Goal: Task Accomplishment & Management: Manage account settings

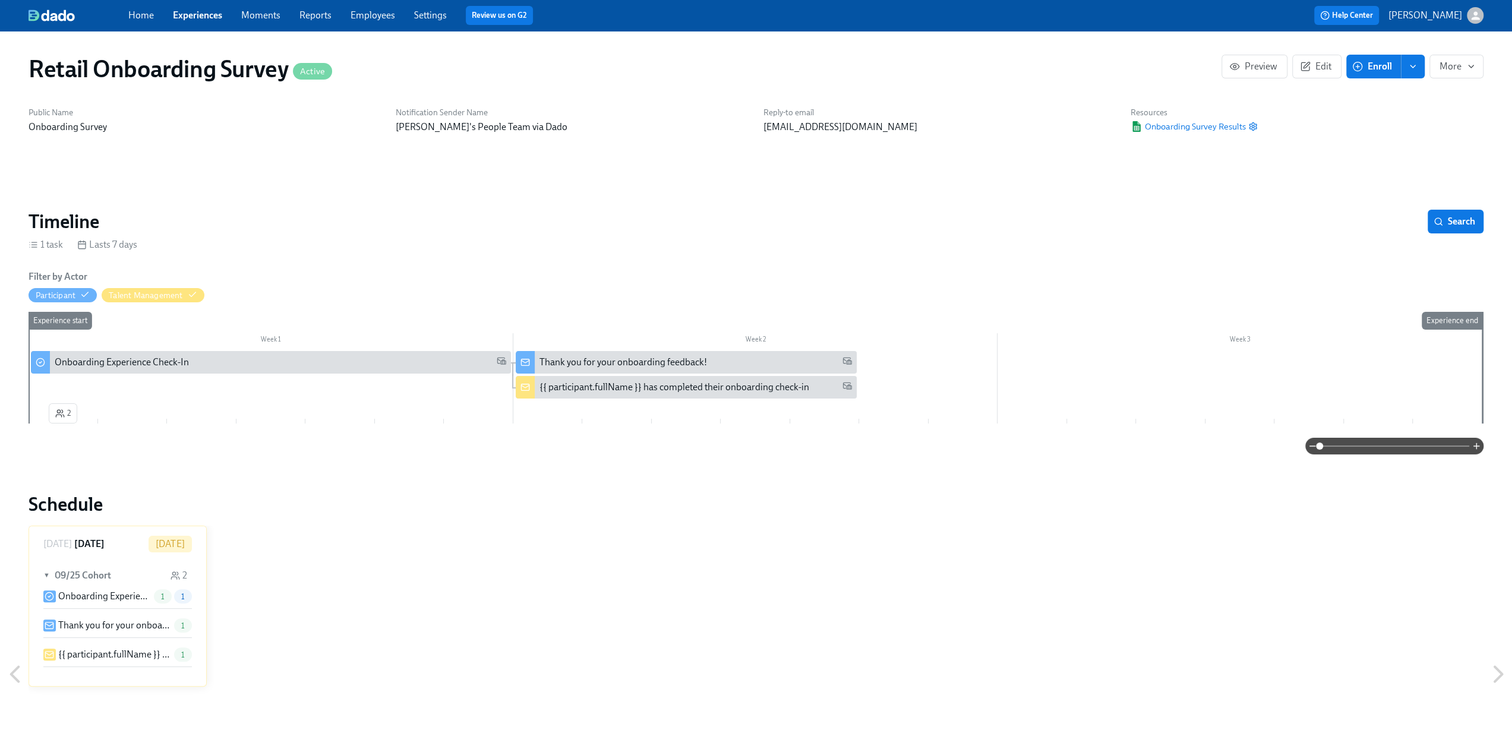
click at [179, 15] on link "Experiences" at bounding box center [197, 15] width 49 height 11
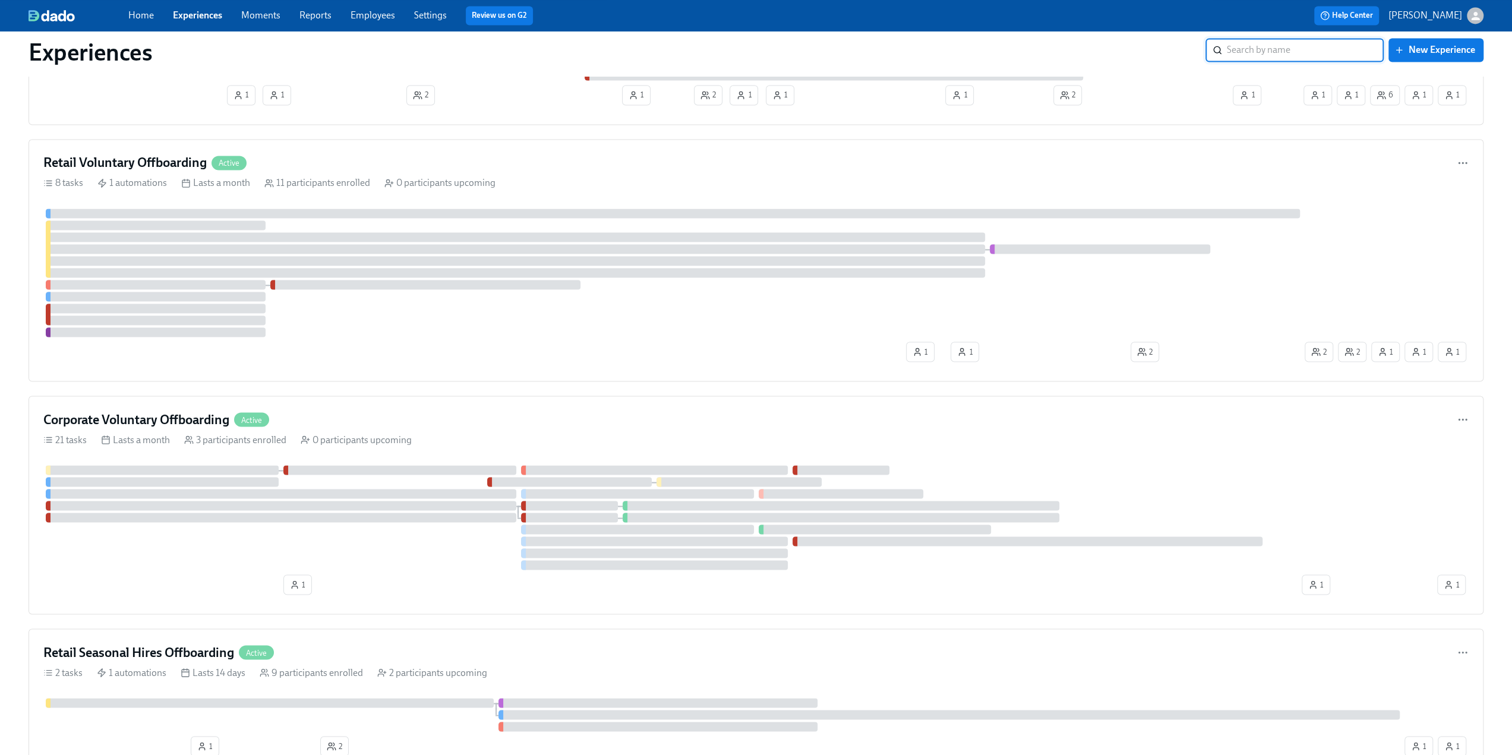
scroll to position [2079, 0]
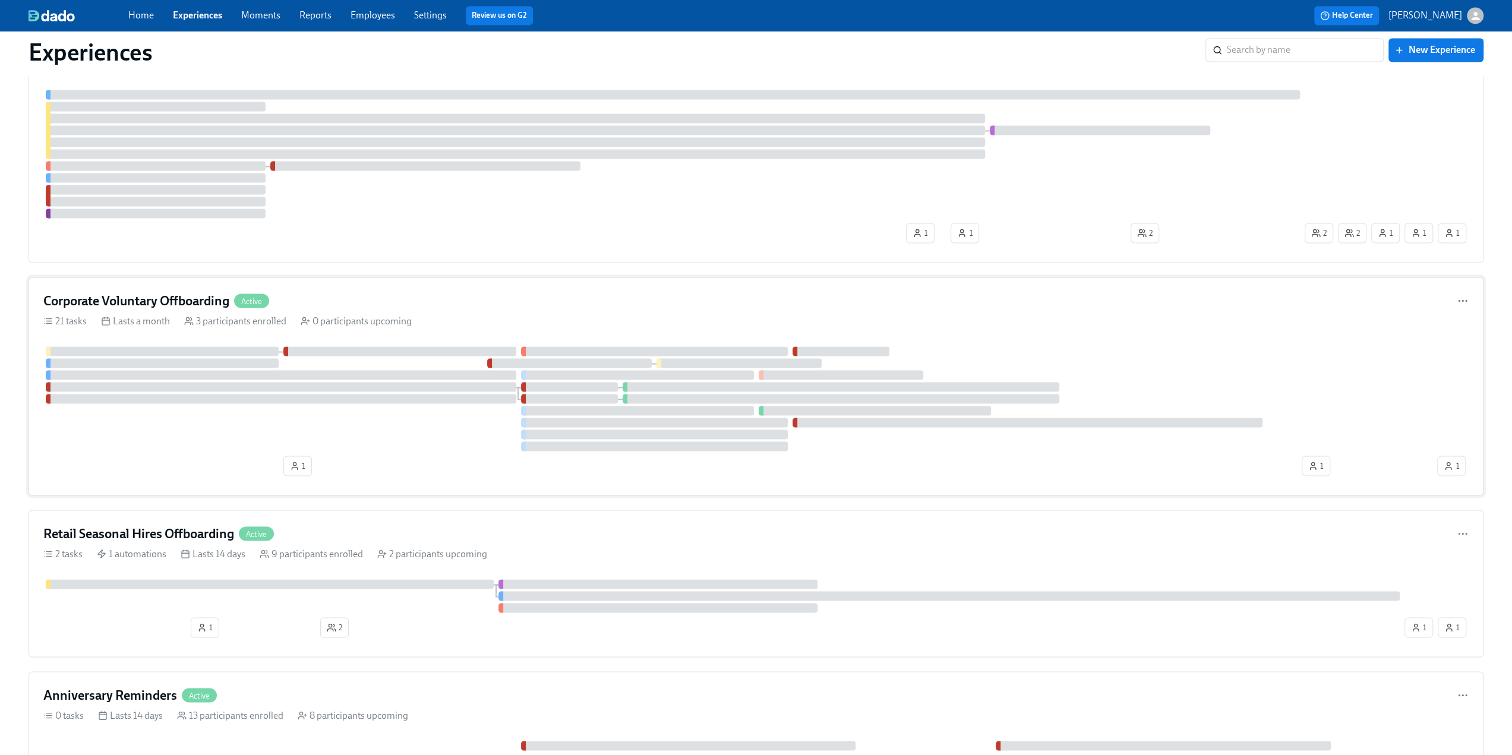
click at [195, 292] on h4 "Corporate Voluntary Offboarding" at bounding box center [136, 301] width 186 height 18
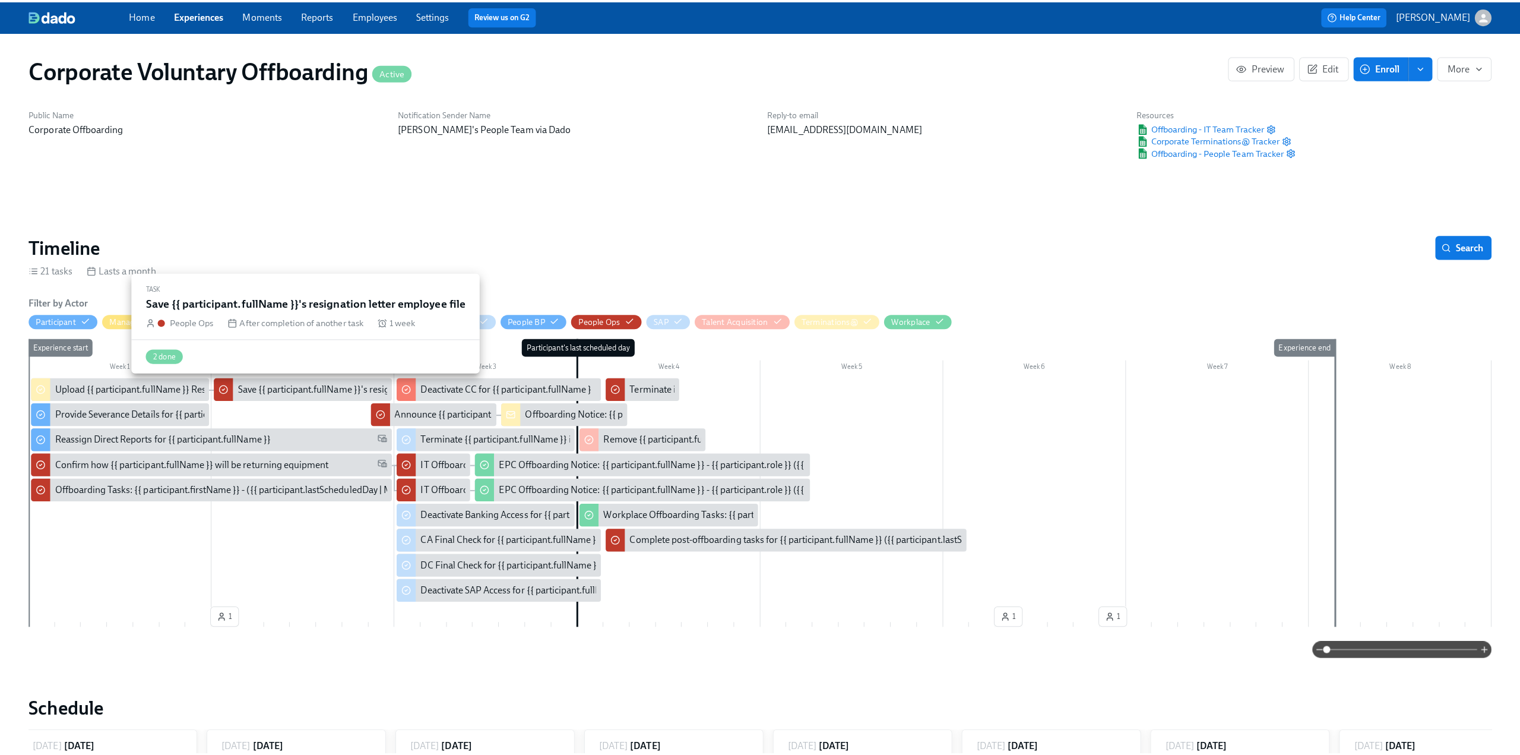
scroll to position [0, 1727]
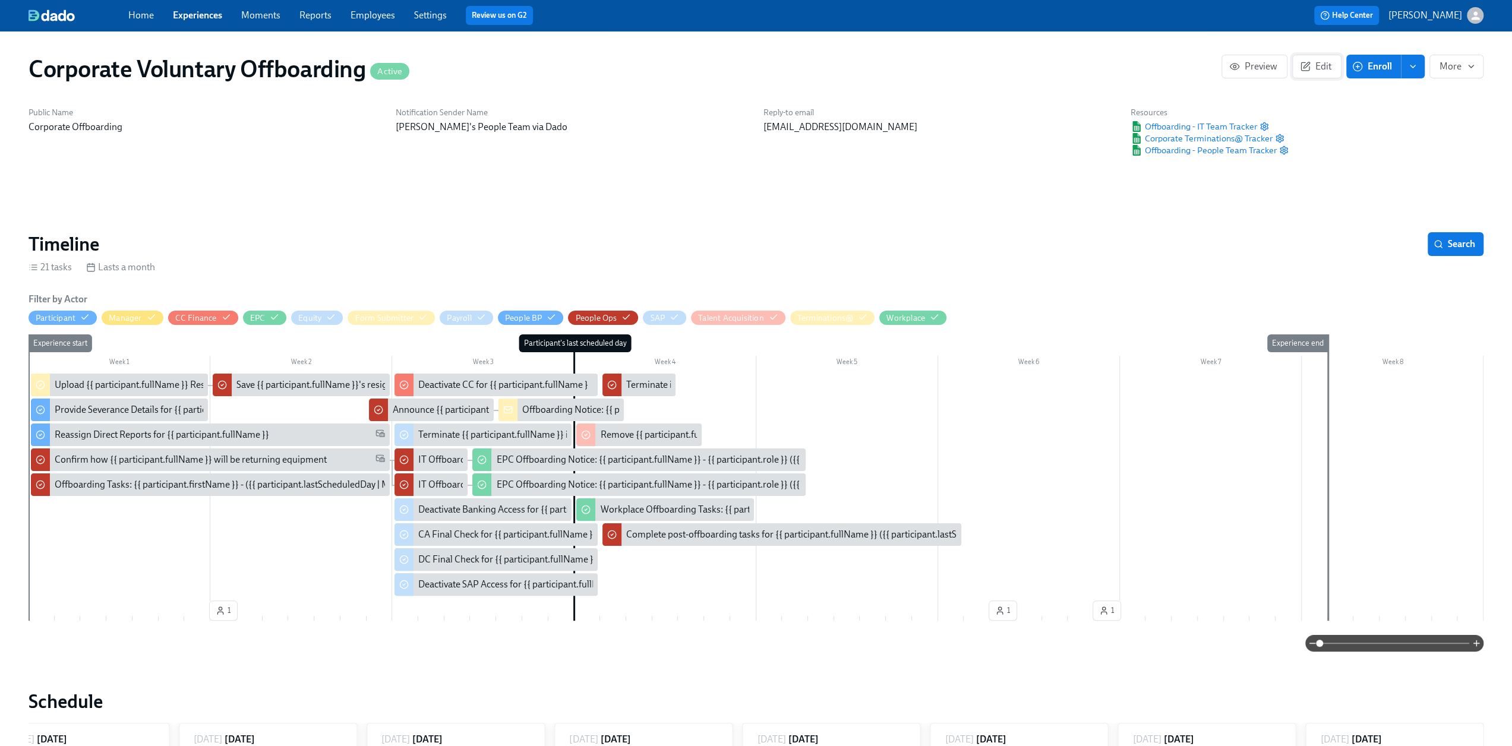
click at [1318, 68] on span "Edit" at bounding box center [1316, 67] width 29 height 12
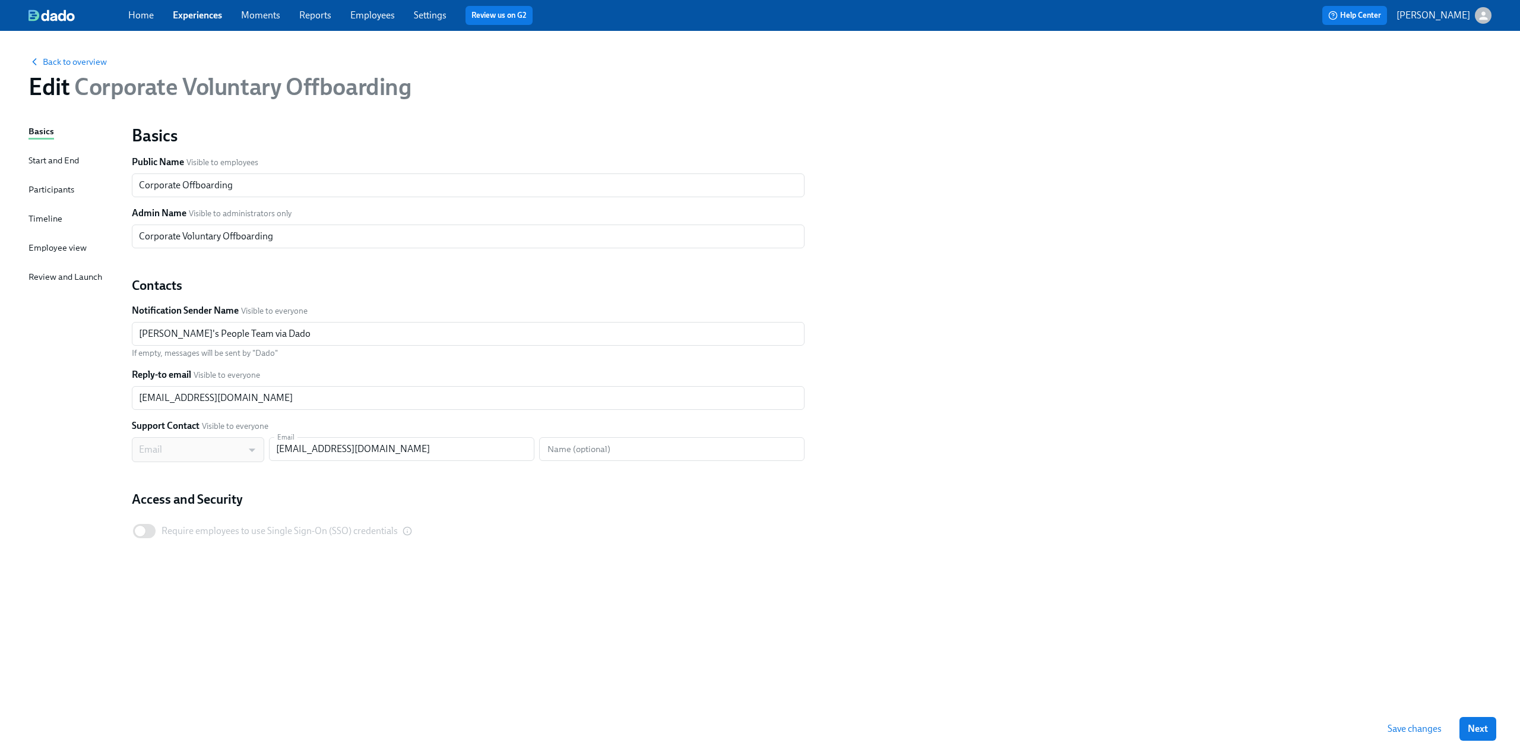
click at [45, 220] on div "Timeline" at bounding box center [46, 218] width 34 height 13
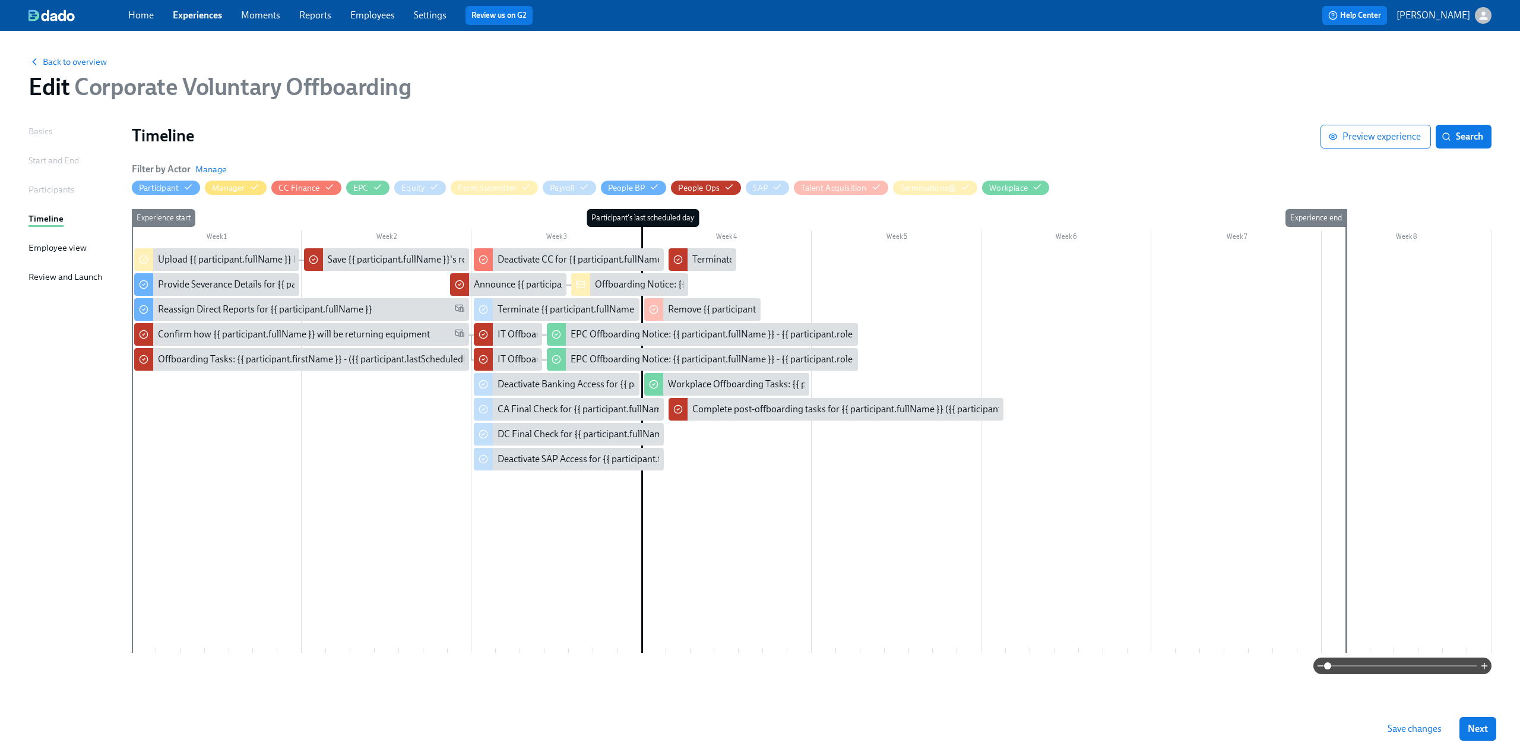
click at [1373, 665] on span at bounding box center [1403, 665] width 150 height 17
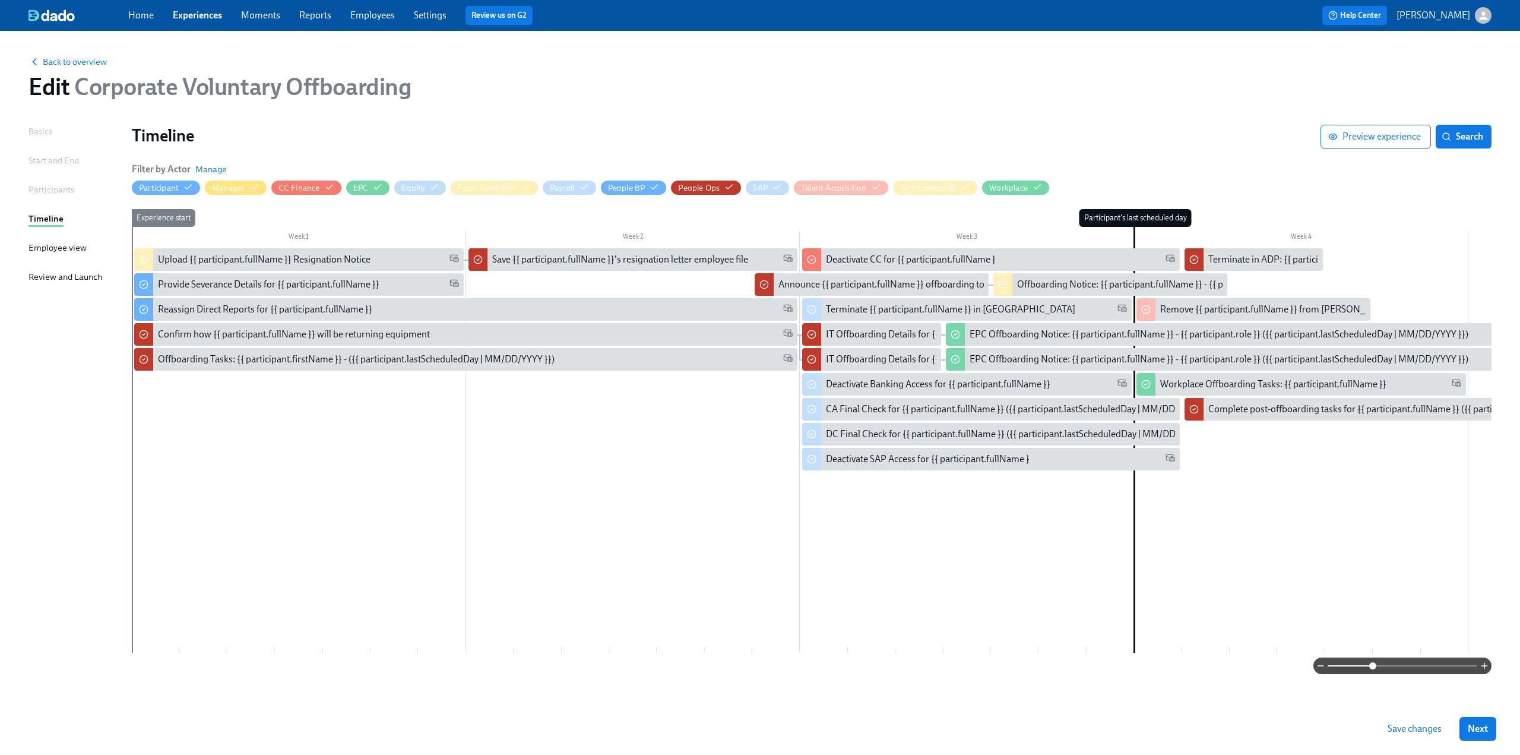
click at [519, 287] on div at bounding box center [1469, 450] width 2674 height 404
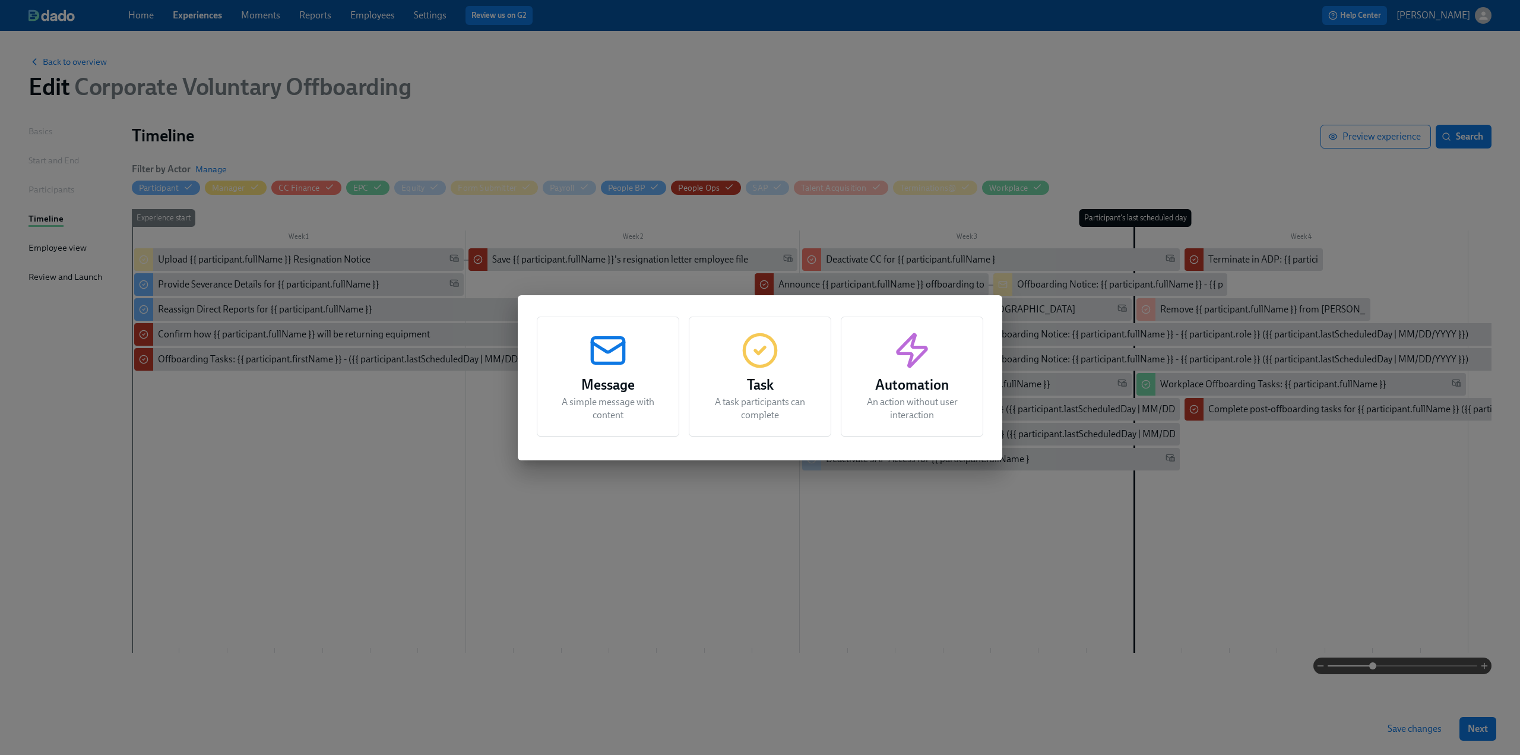
click at [759, 368] on icon "button" at bounding box center [760, 350] width 38 height 38
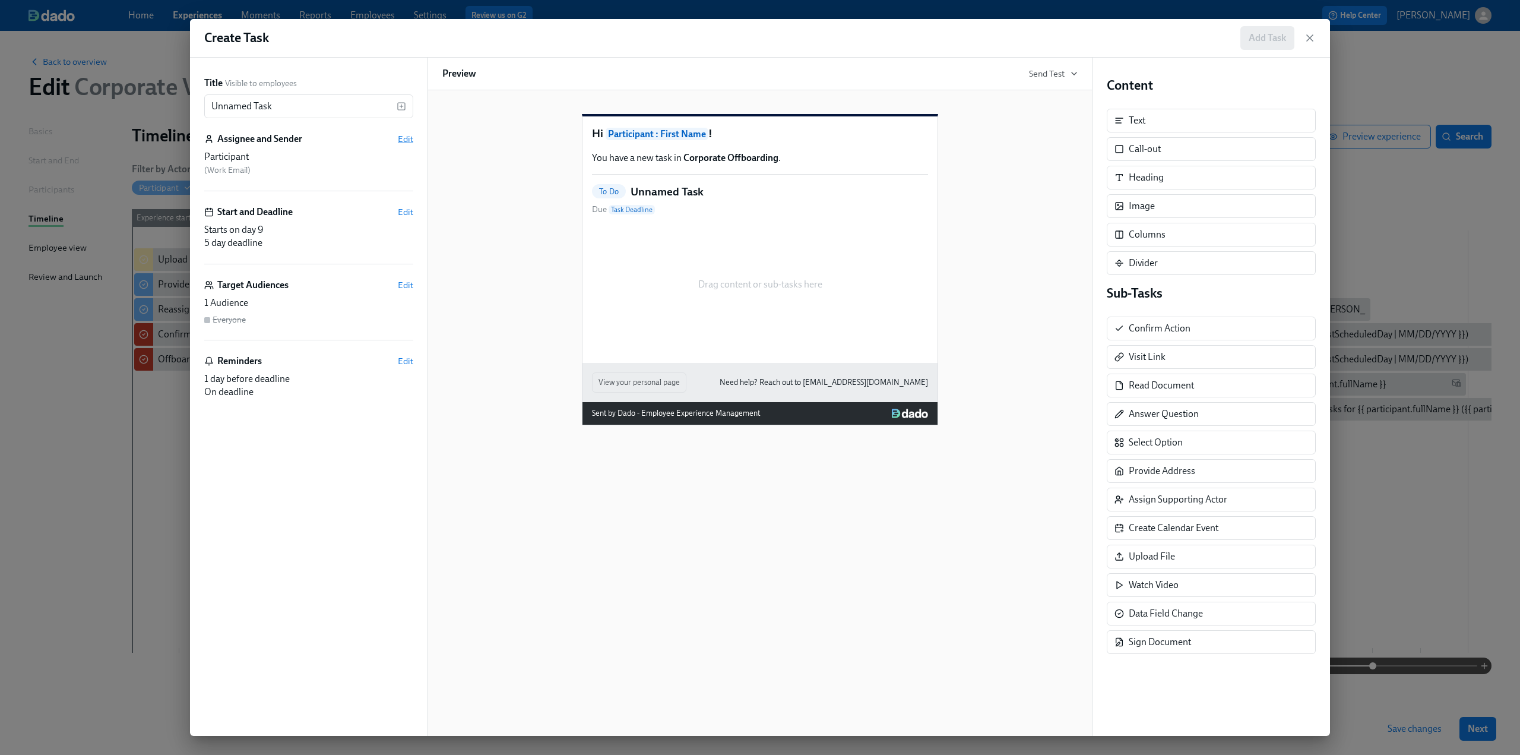
click at [399, 142] on span "Edit" at bounding box center [405, 139] width 15 height 12
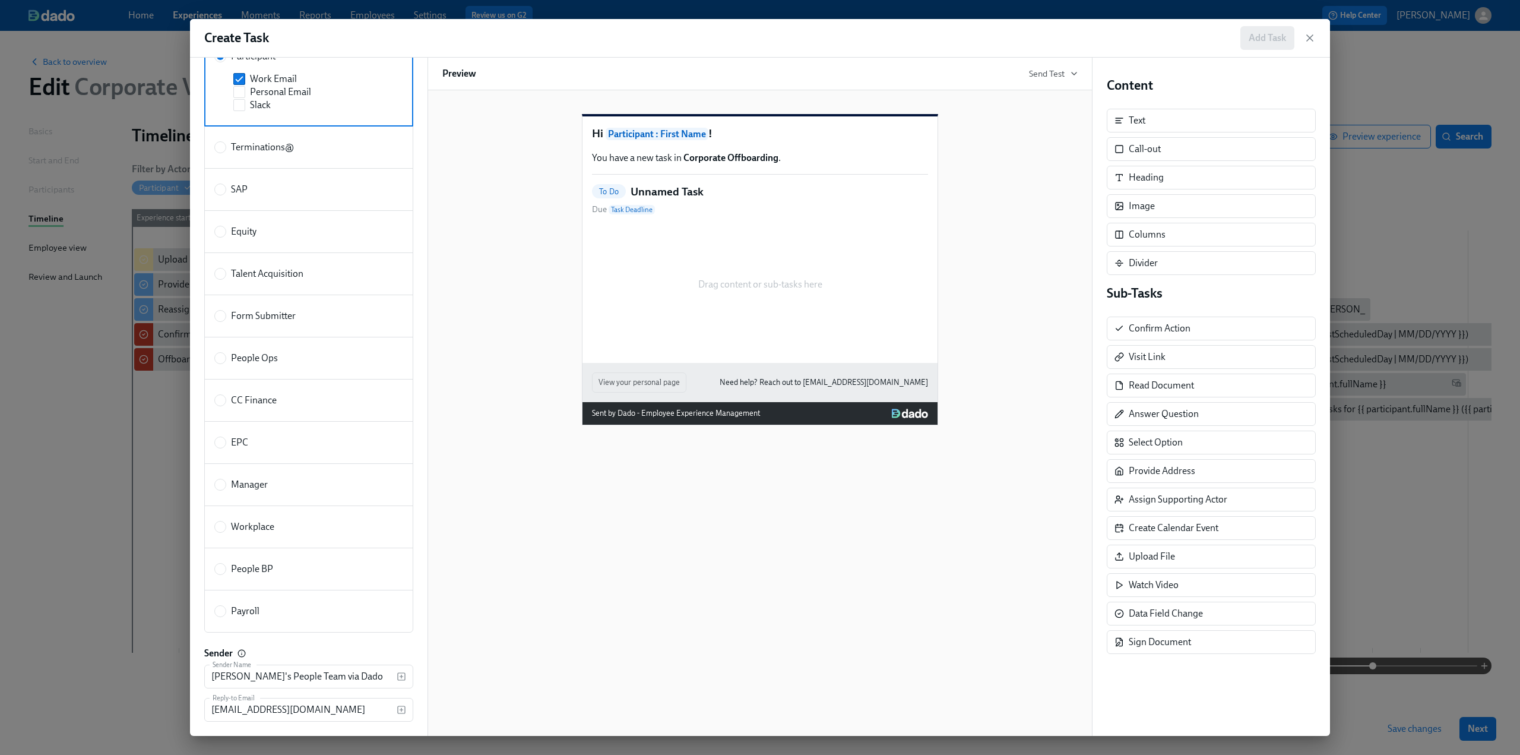
scroll to position [165, 0]
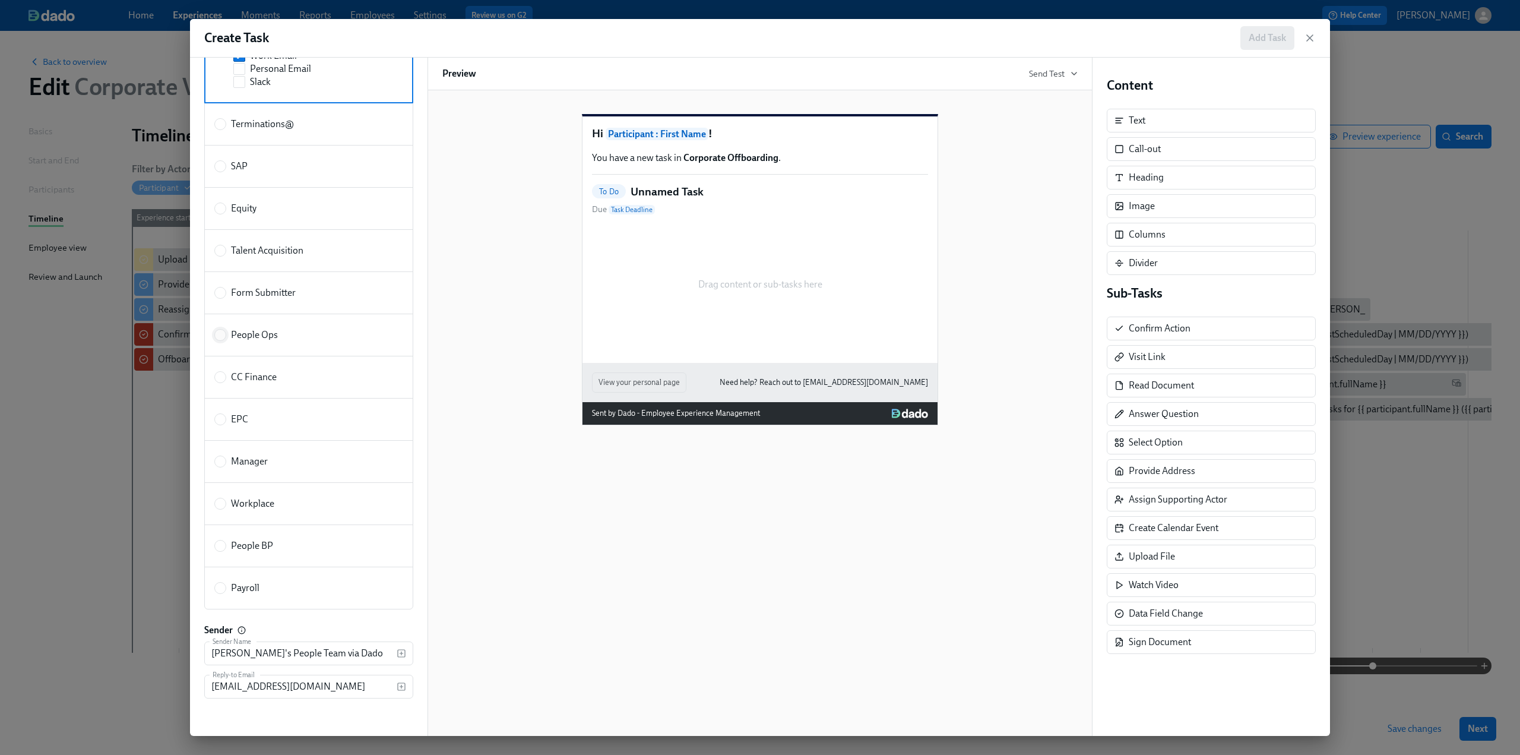
click at [219, 334] on input "People Ops" at bounding box center [220, 335] width 11 height 11
radio input "true"
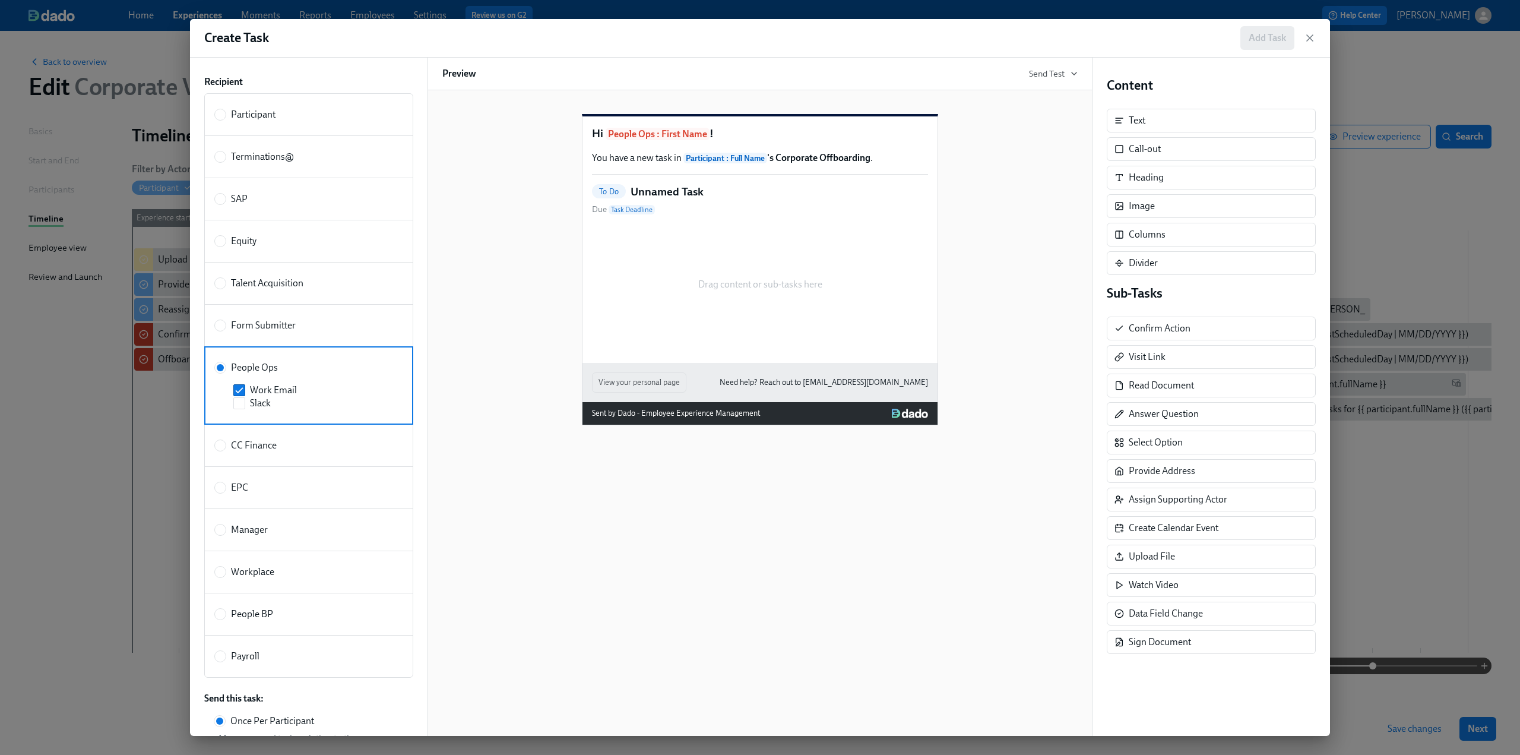
scroll to position [0, 0]
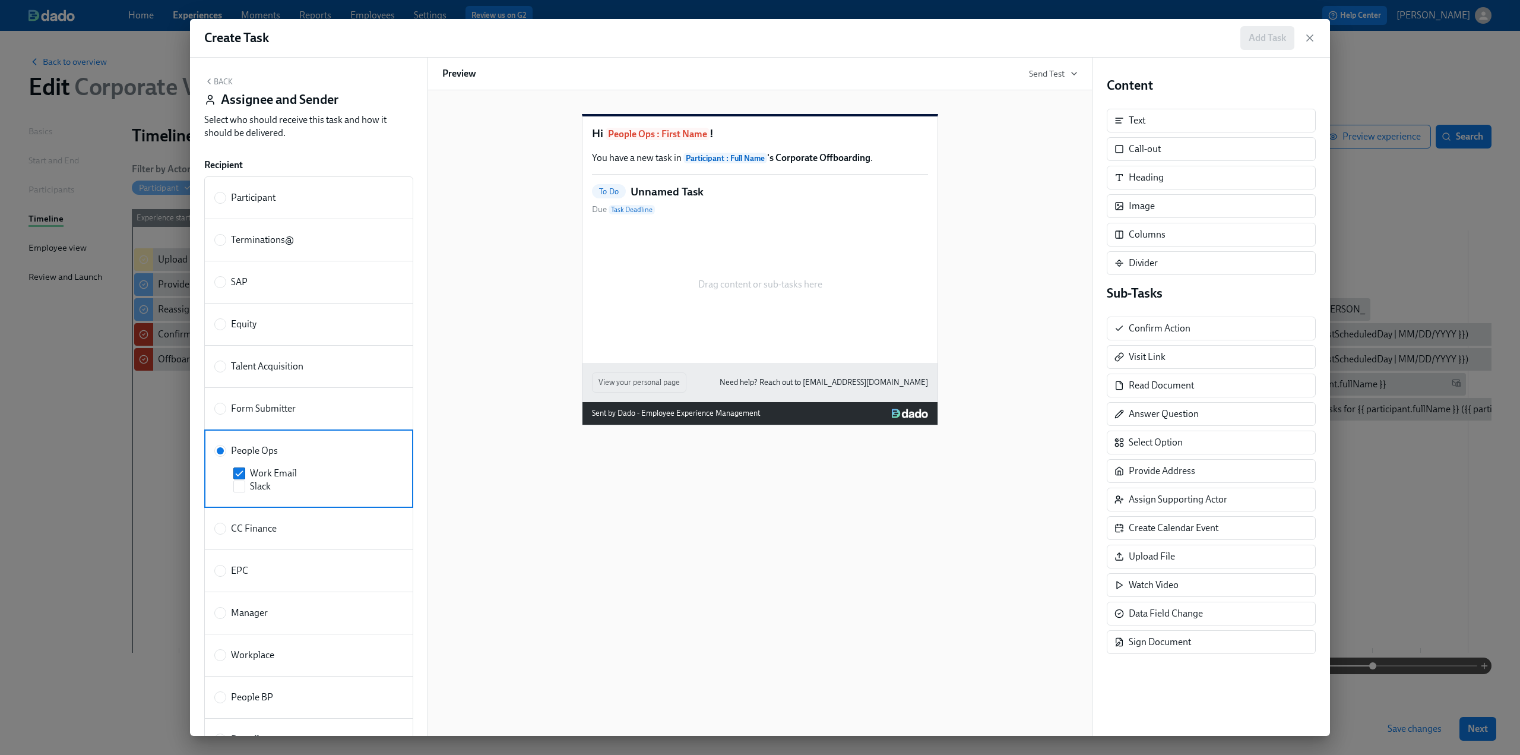
click at [217, 81] on button "Back" at bounding box center [218, 82] width 29 height 10
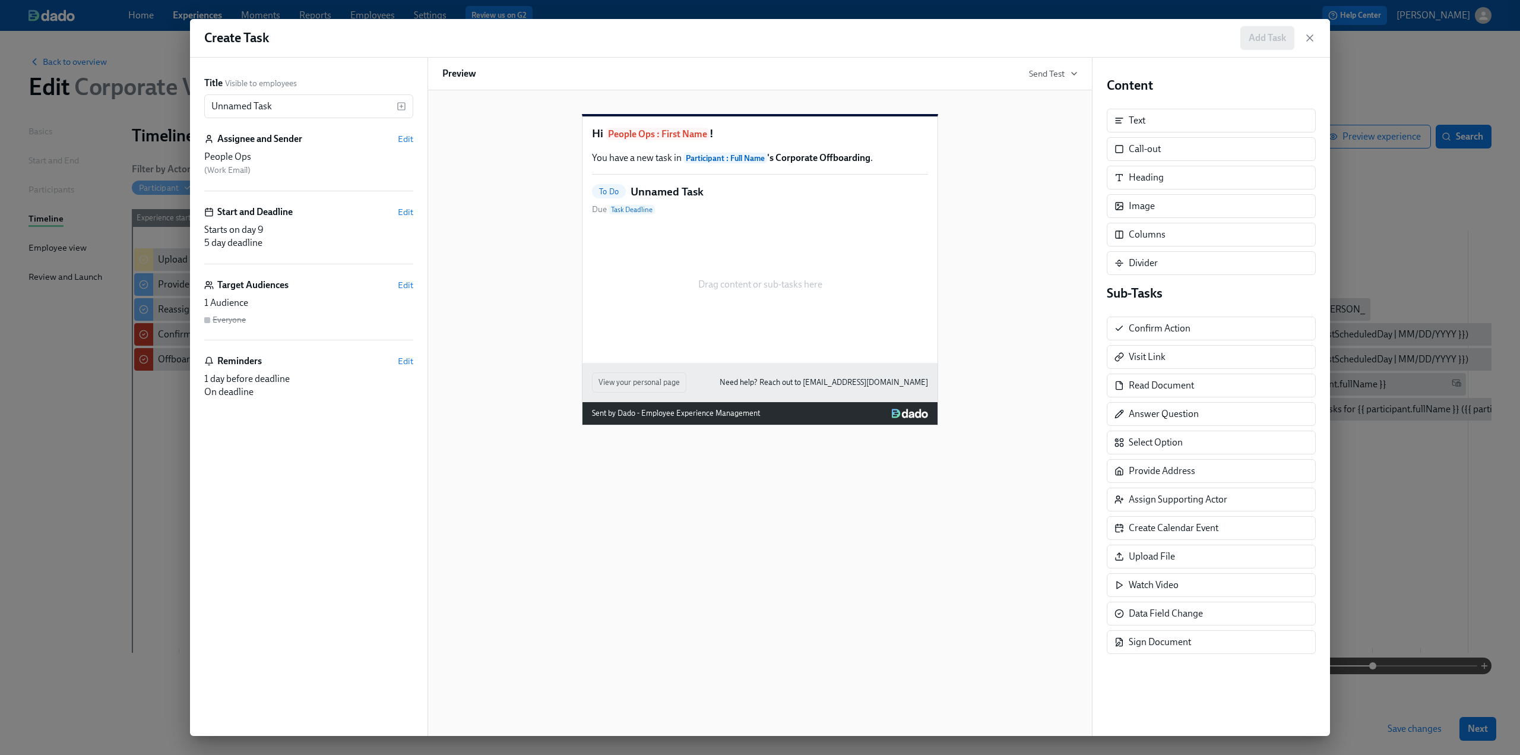
click at [414, 210] on div "Title Visible to employees Unnamed Task ​ Assignee and Sender Edit People Ops (…" at bounding box center [309, 397] width 238 height 678
click at [409, 208] on span "Edit" at bounding box center [405, 212] width 15 height 12
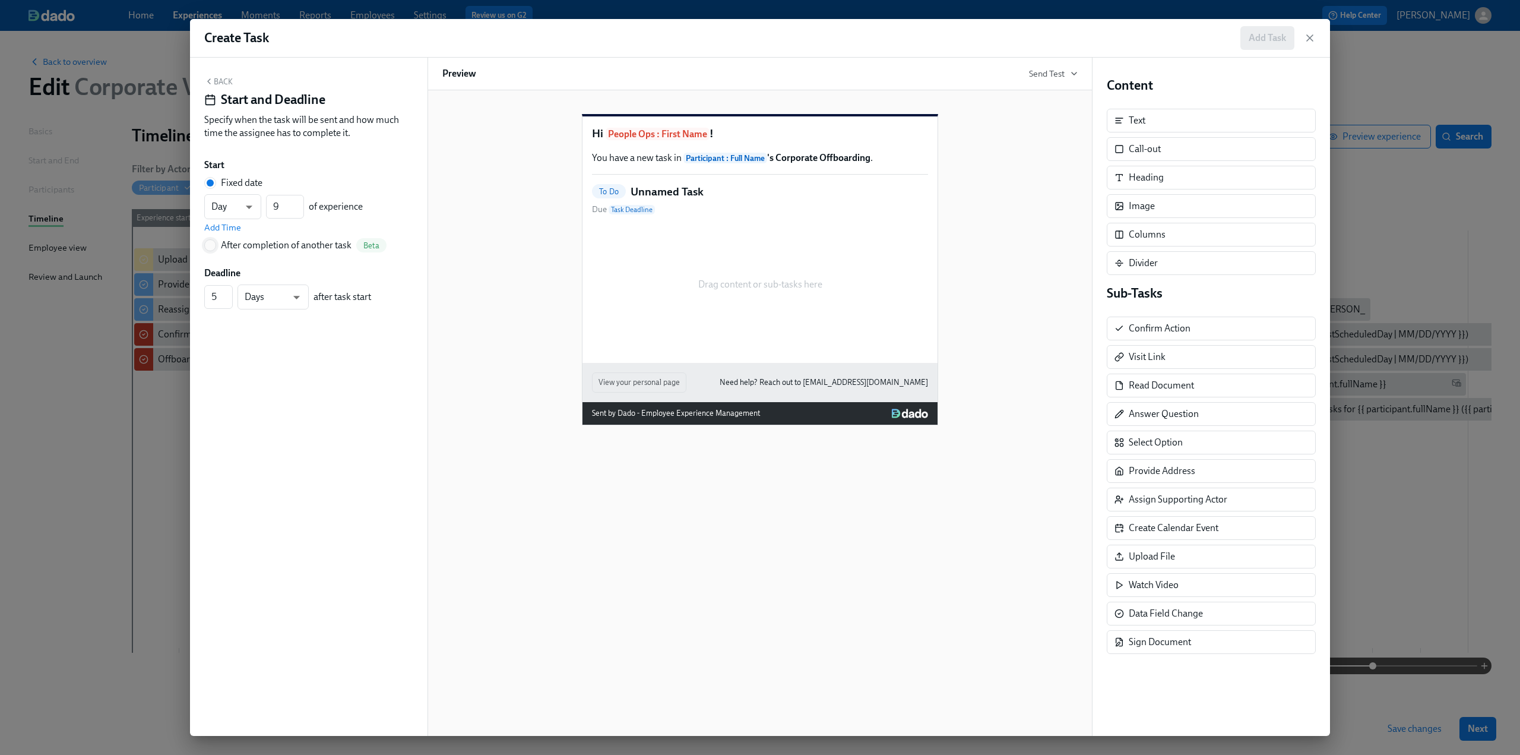
click at [207, 247] on input "After completion of another task Beta" at bounding box center [210, 245] width 11 height 11
radio input "true"
radio input "false"
click at [263, 222] on span "---" at bounding box center [308, 225] width 189 height 12
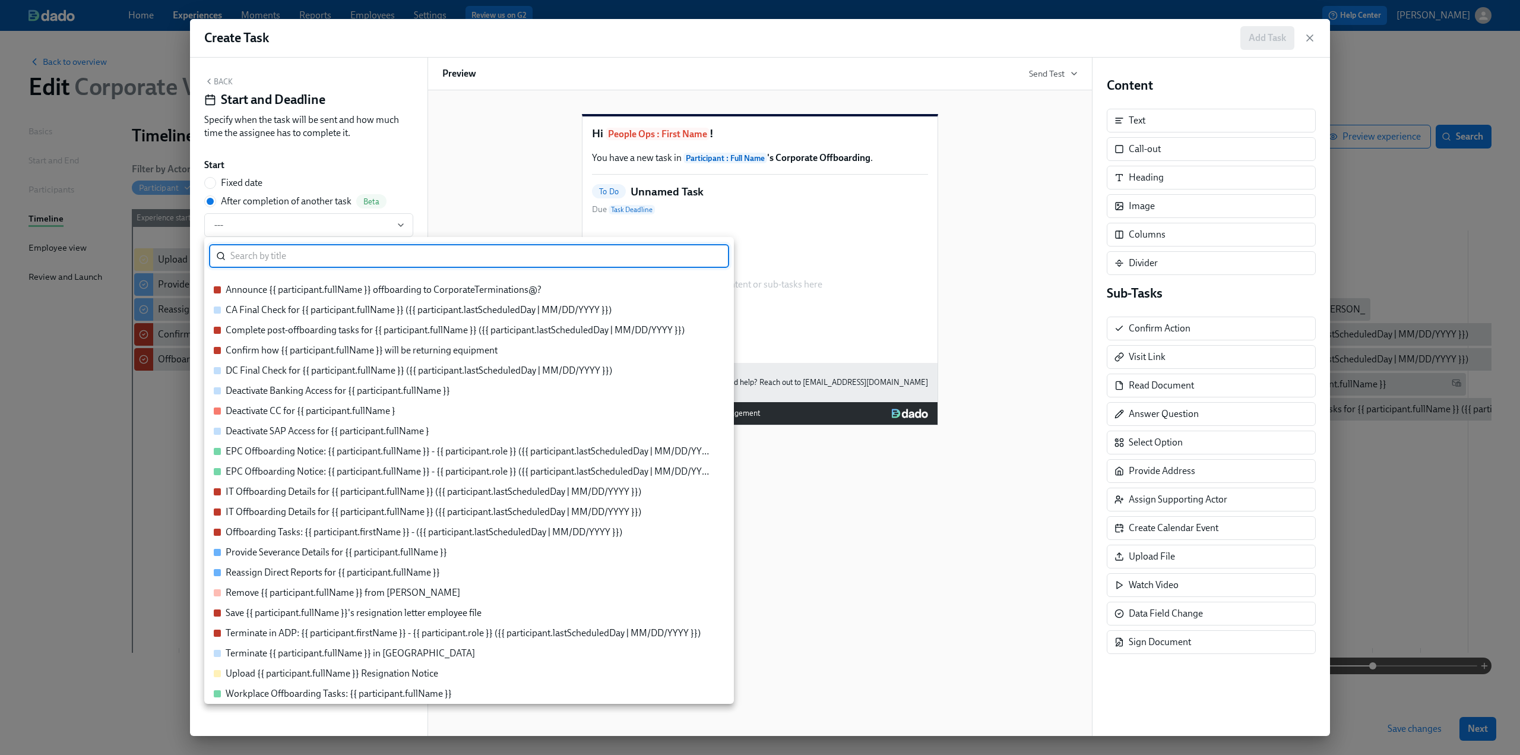
click at [350, 554] on div "Provide Severance Details for {{ participant.fullName }}" at bounding box center [337, 552] width 222 height 13
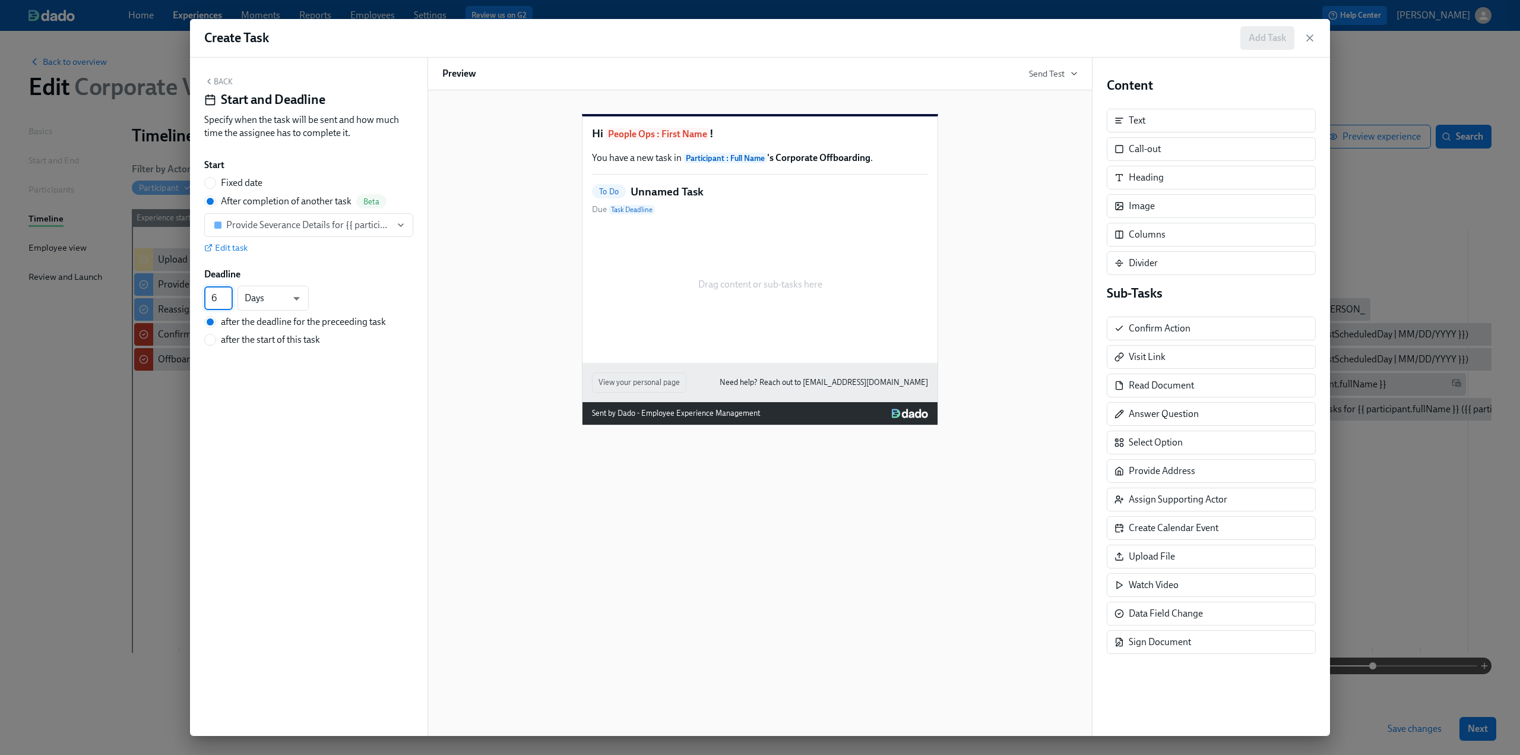
click at [228, 295] on input "6" at bounding box center [218, 298] width 29 height 24
type input "7"
click at [228, 295] on input "7" at bounding box center [218, 298] width 29 height 24
click at [304, 390] on div "Back Start and Deadline Specify when the task will be sent and how much time th…" at bounding box center [309, 397] width 238 height 678
click at [226, 84] on button "Back" at bounding box center [218, 82] width 29 height 10
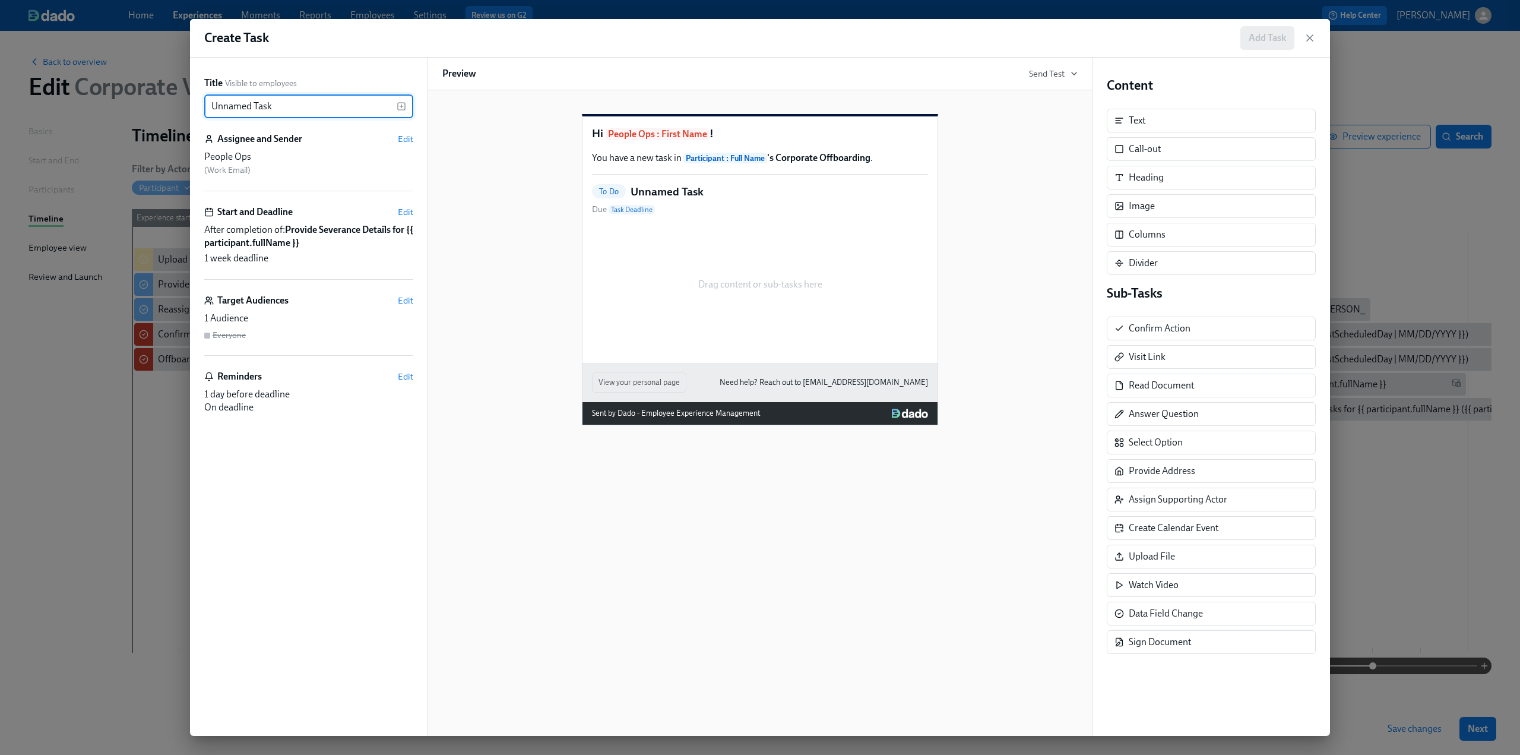
drag, startPoint x: 280, startPoint y: 105, endPoint x: 211, endPoint y: 104, distance: 69.5
click at [211, 104] on input "Unnamed Task" at bounding box center [300, 106] width 192 height 24
click at [355, 109] on input "Create Severance Agreement for" at bounding box center [300, 106] width 192 height 24
click at [407, 104] on div "Create Severance Agreement for ​" at bounding box center [308, 106] width 209 height 24
click at [403, 105] on icon "button" at bounding box center [402, 107] width 10 height 10
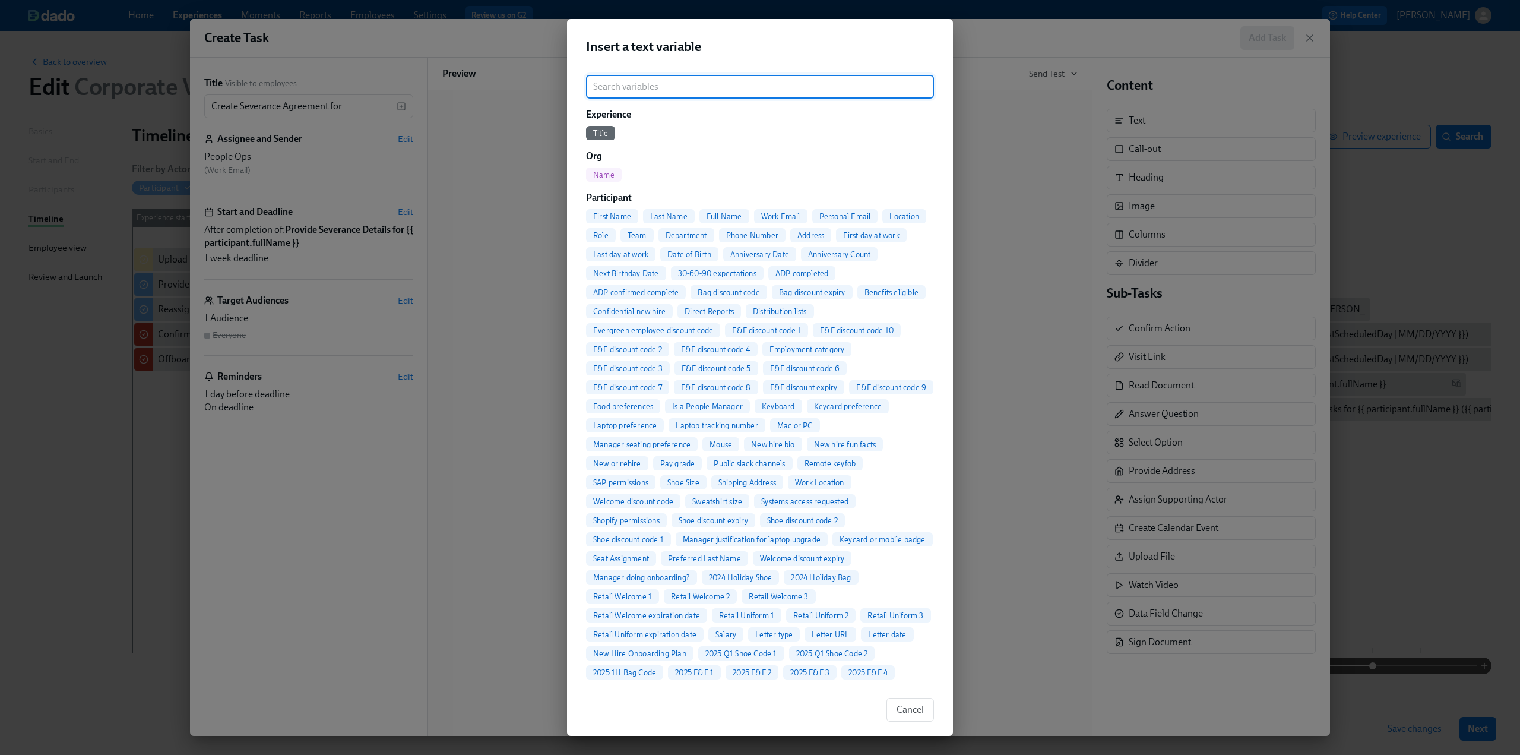
click at [719, 216] on span "Full Name" at bounding box center [725, 216] width 50 height 9
type input "Create Severance Agreement for {{ participant.fullName }}"
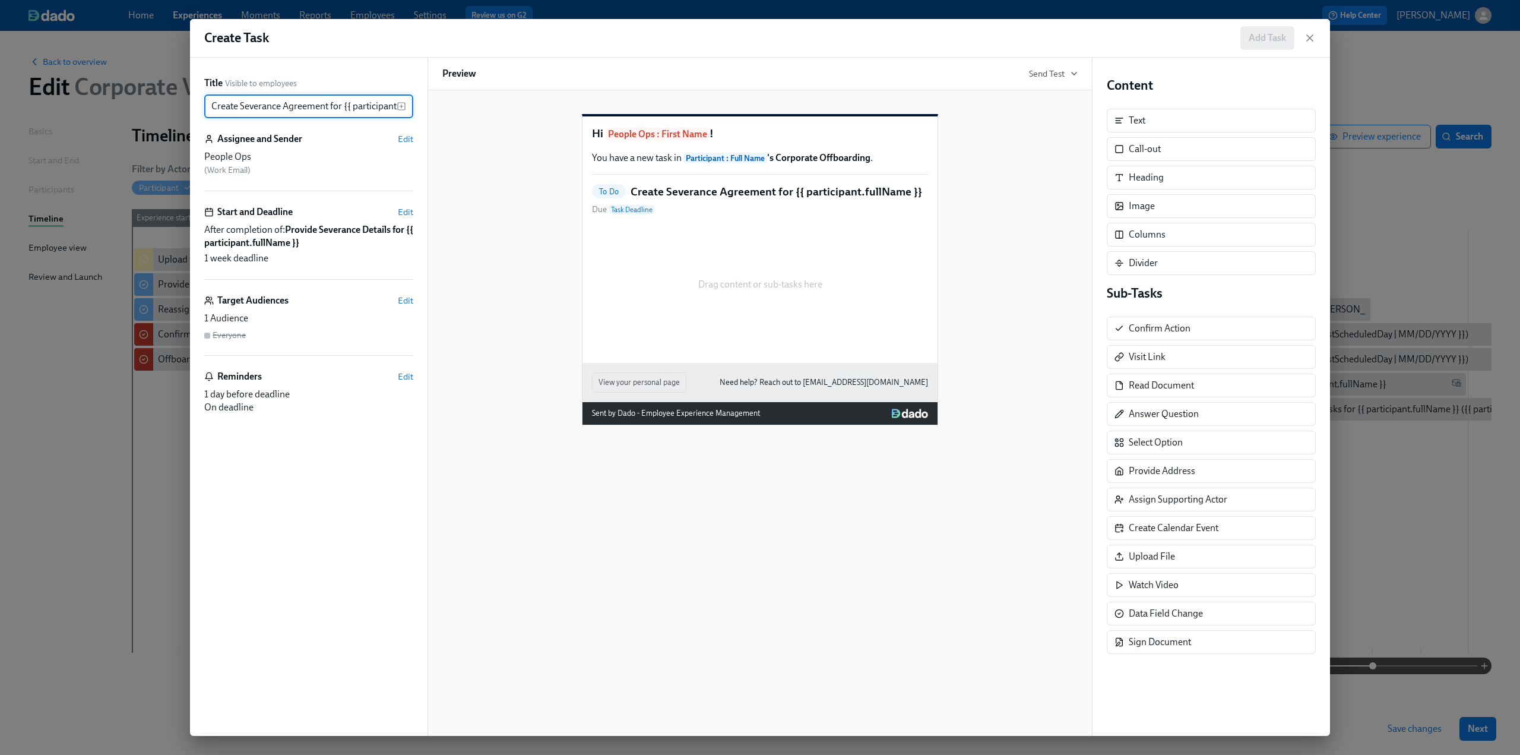
scroll to position [0, 50]
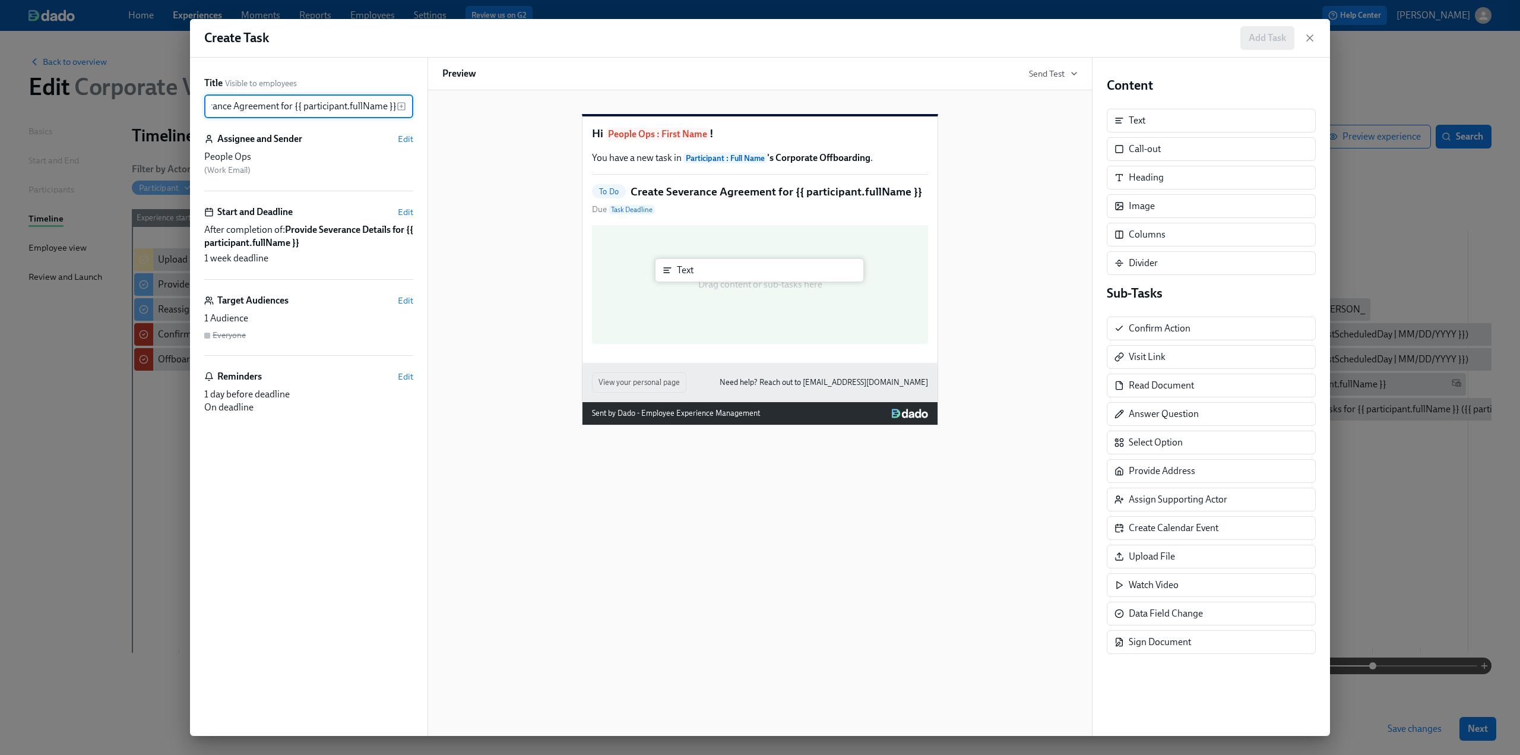
drag, startPoint x: 1181, startPoint y: 125, endPoint x: 716, endPoint y: 279, distance: 489.1
click at [716, 279] on div "Title Visible to employees Create Severance Agreement for {{ participant.fullNa…" at bounding box center [760, 397] width 1140 height 678
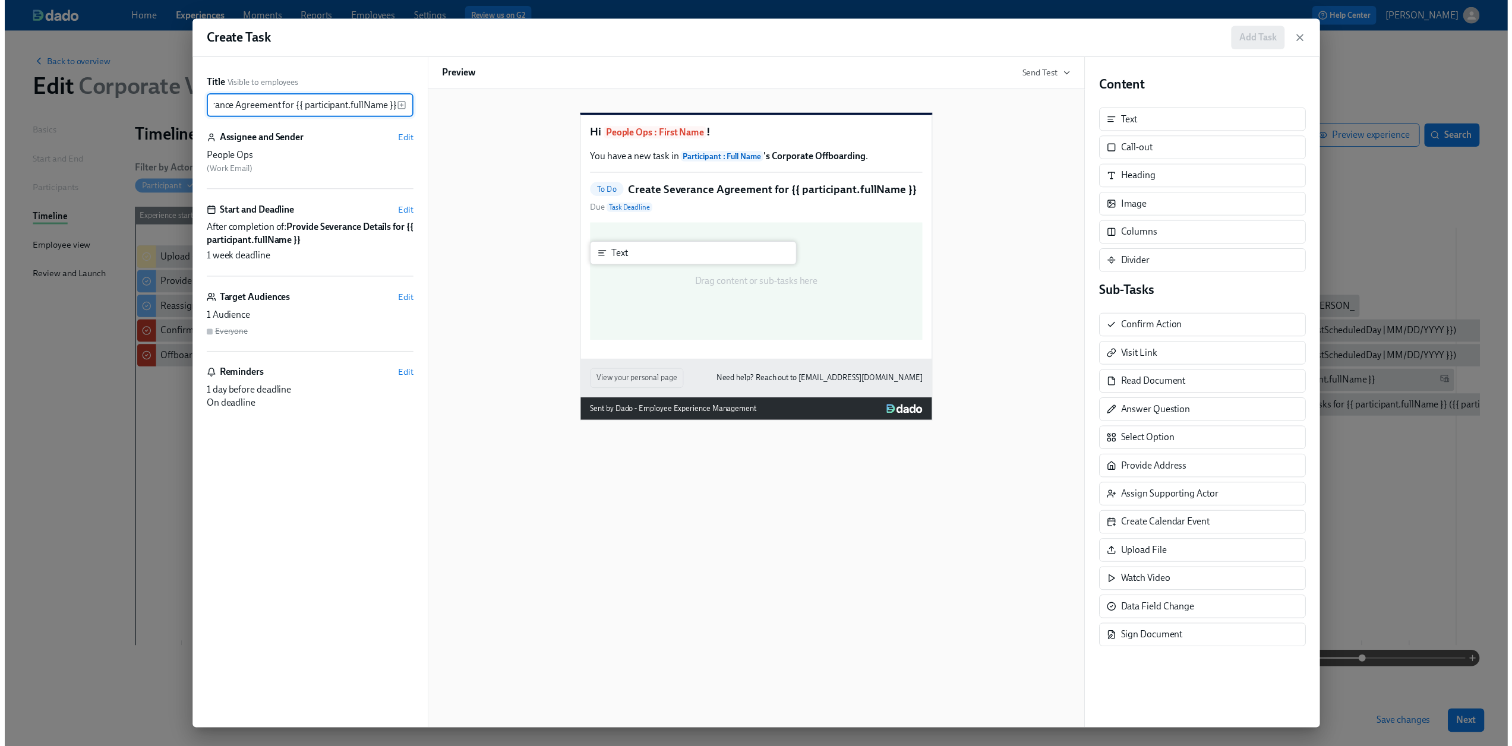
scroll to position [0, 0]
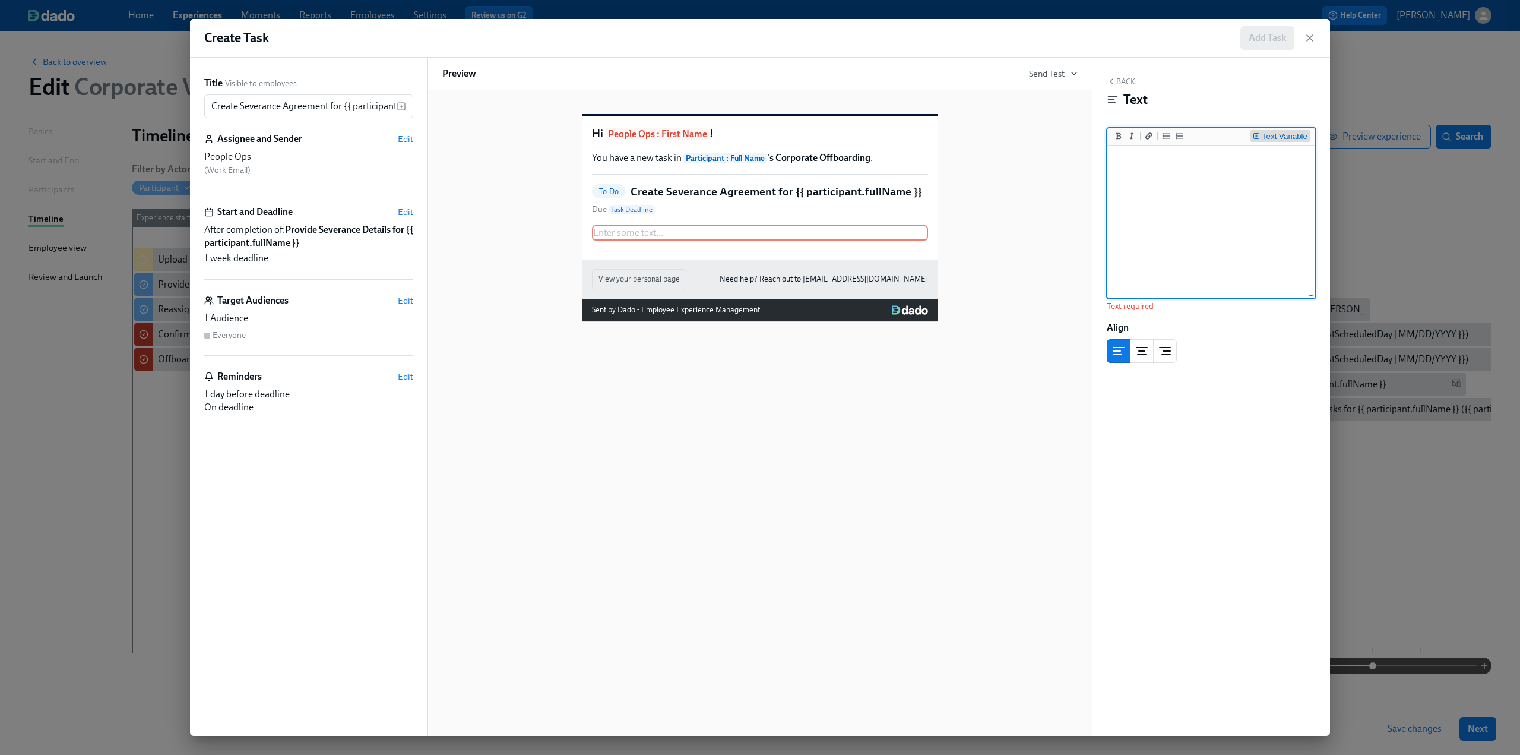
click at [1275, 135] on div "Text Variable" at bounding box center [1285, 136] width 45 height 8
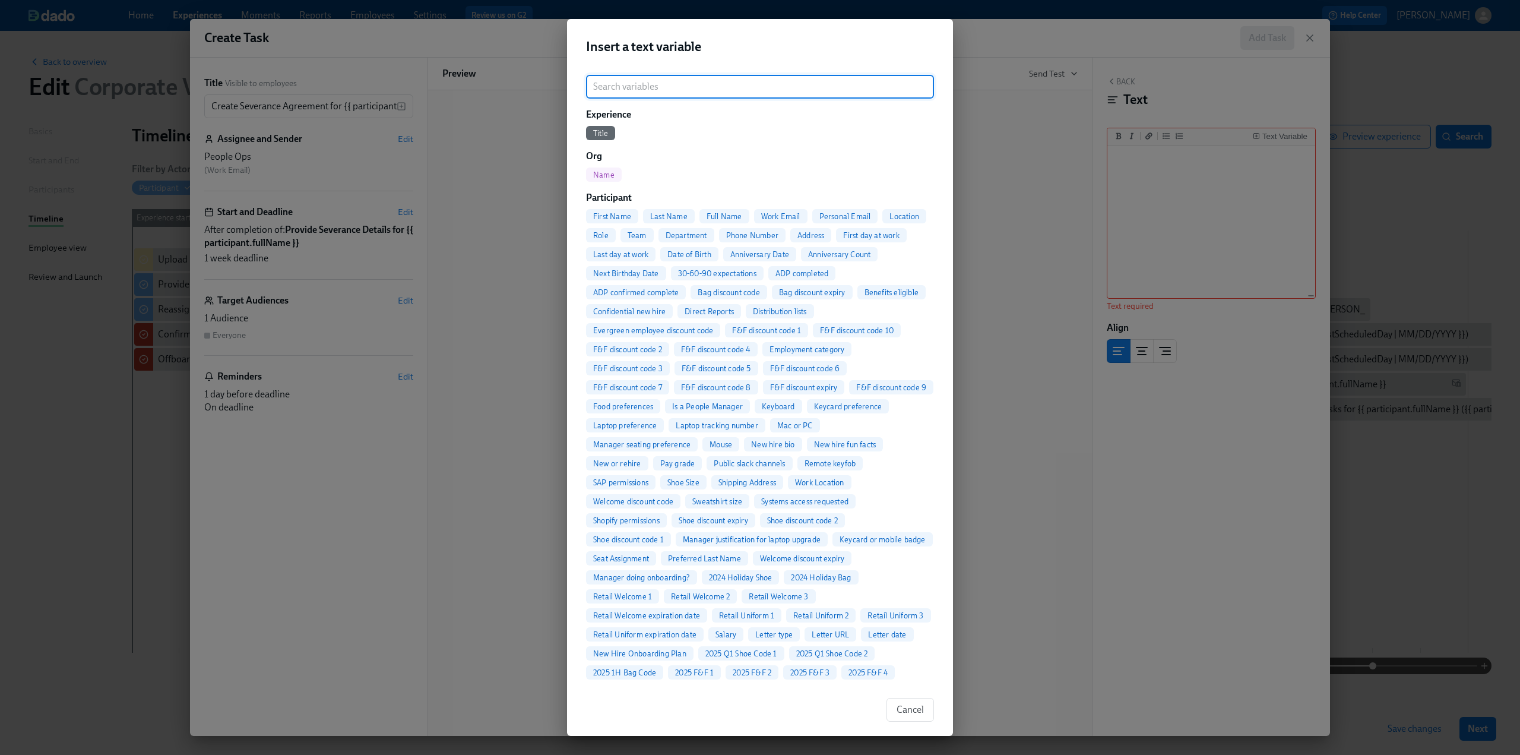
click at [818, 88] on input "search" at bounding box center [760, 87] width 348 height 24
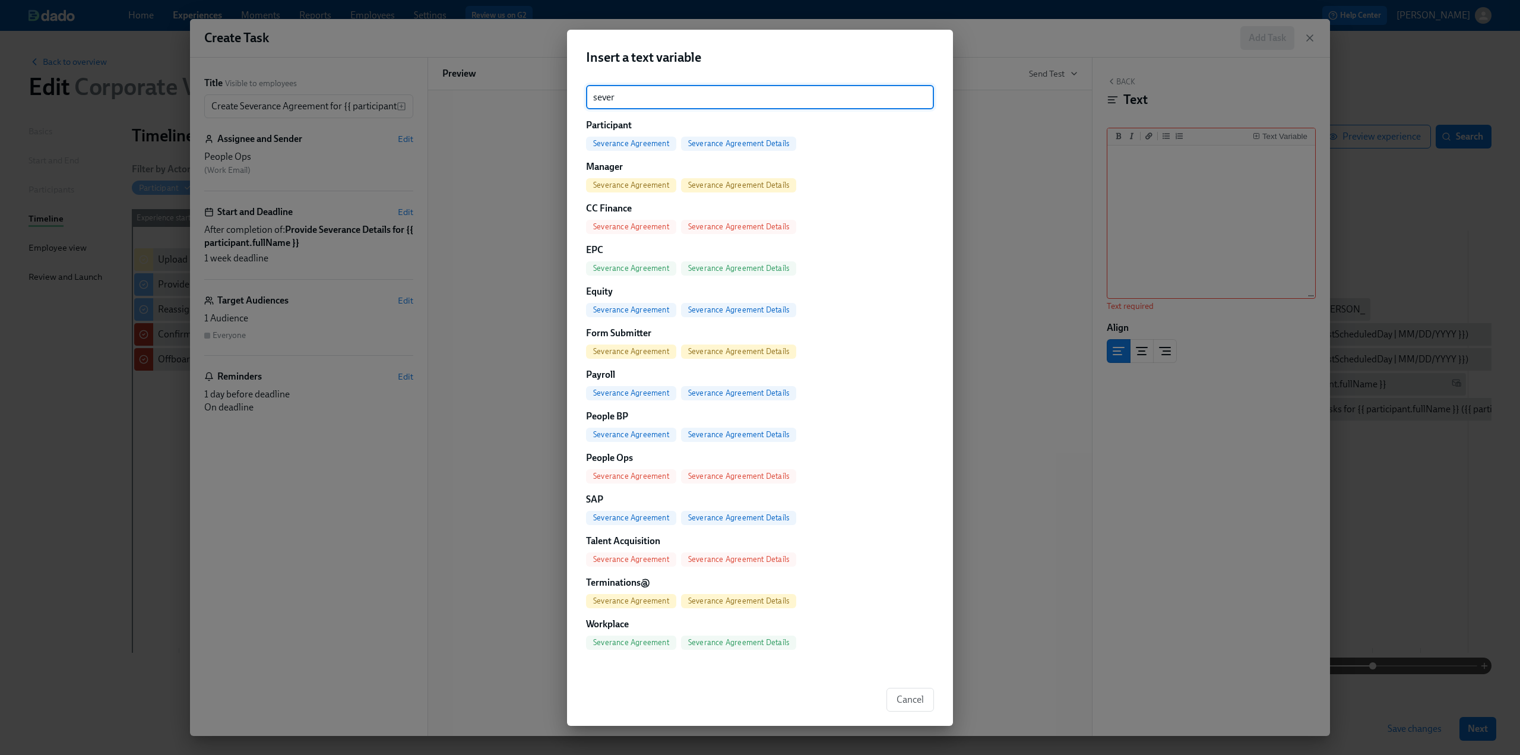
type input "sever"
click at [751, 141] on span "Severance Agreement Details" at bounding box center [738, 143] width 115 height 9
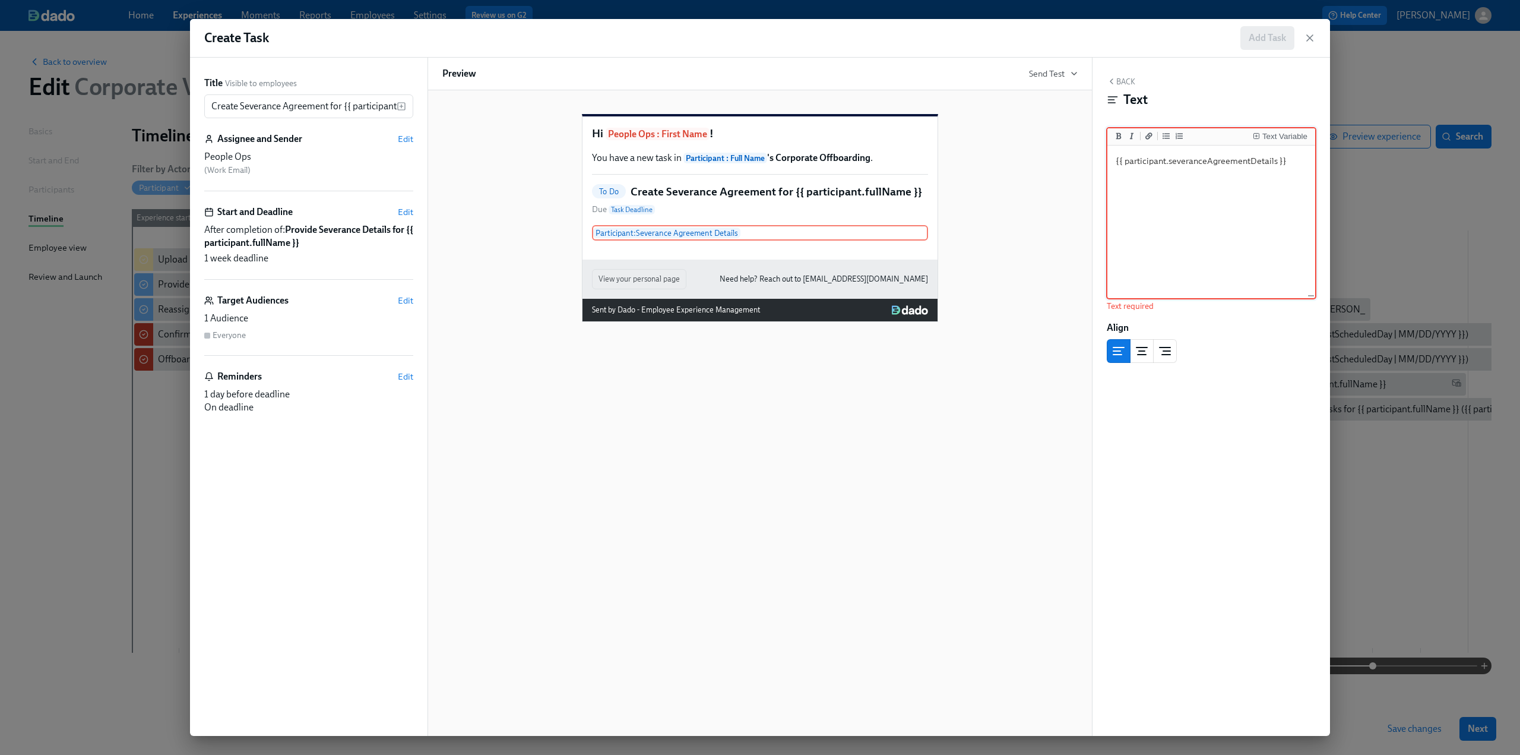
type textarea "{{ participant.severanceAgreementDetails }}"
click at [1127, 80] on button "Back" at bounding box center [1121, 82] width 29 height 10
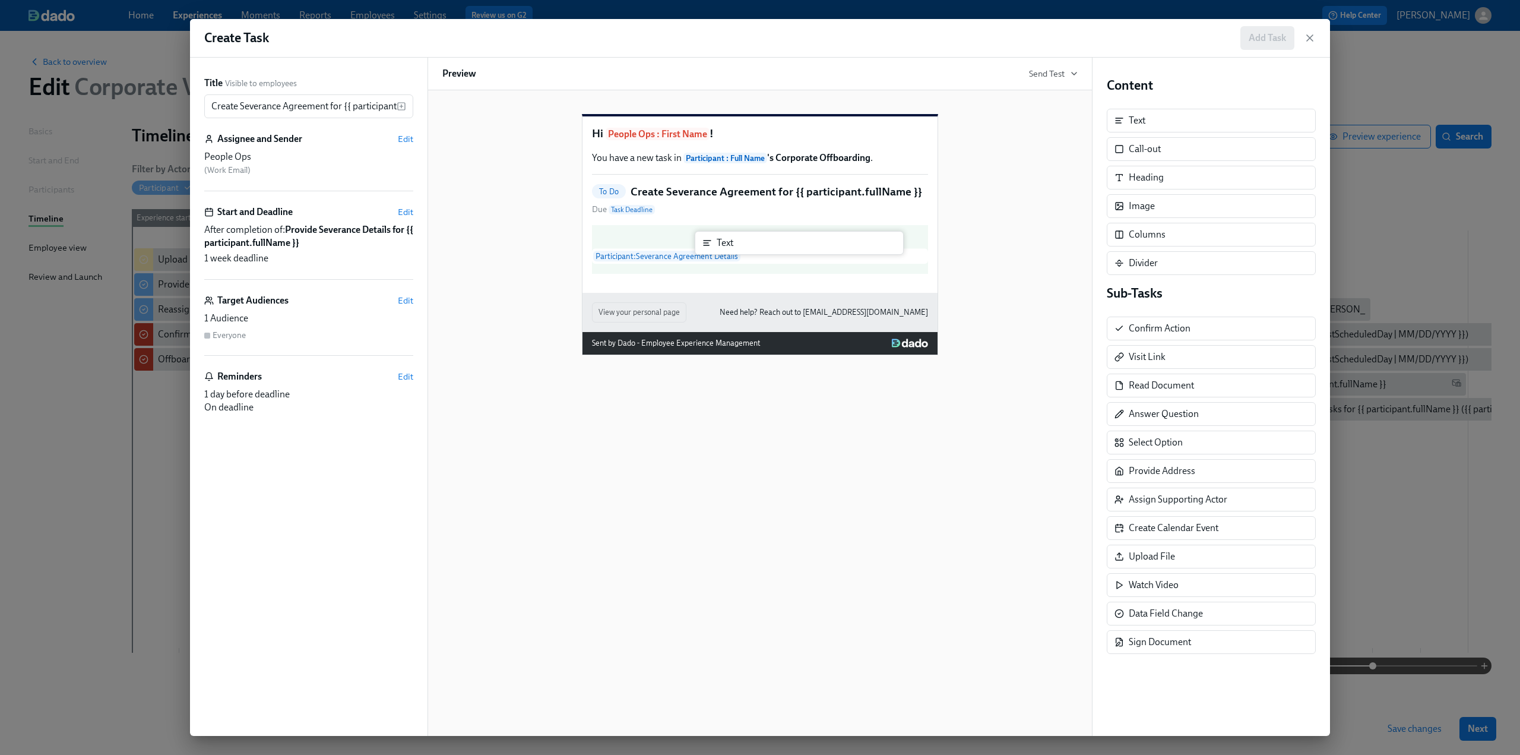
drag, startPoint x: 1143, startPoint y: 119, endPoint x: 726, endPoint y: 242, distance: 434.5
click at [726, 242] on div "Title Visible to employees Create Severance Agreement for {{ participant.fullNa…" at bounding box center [760, 397] width 1140 height 678
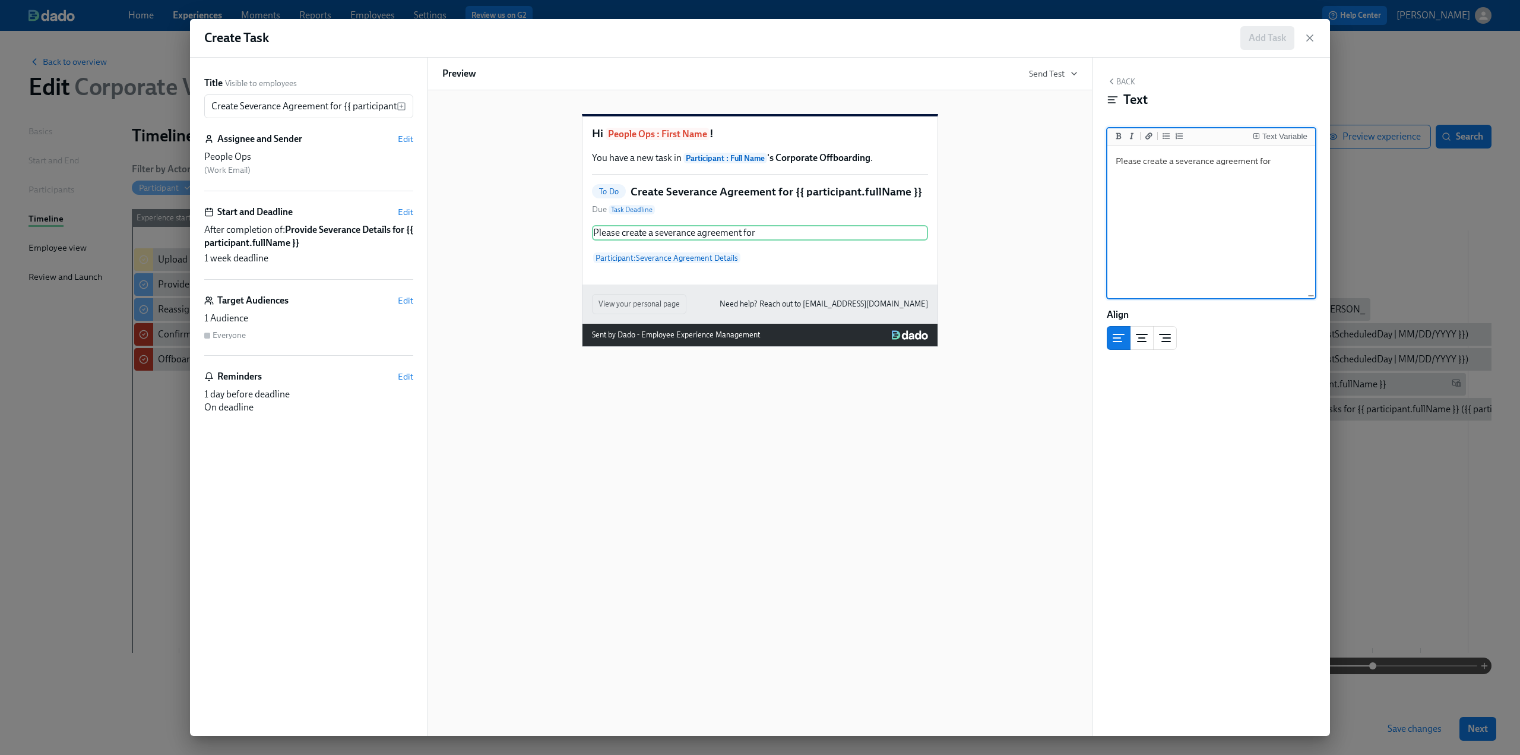
click at [1280, 162] on textarea "Please create a severance agreement for" at bounding box center [1211, 222] width 203 height 149
click at [1283, 137] on div "Text Variable" at bounding box center [1285, 136] width 45 height 8
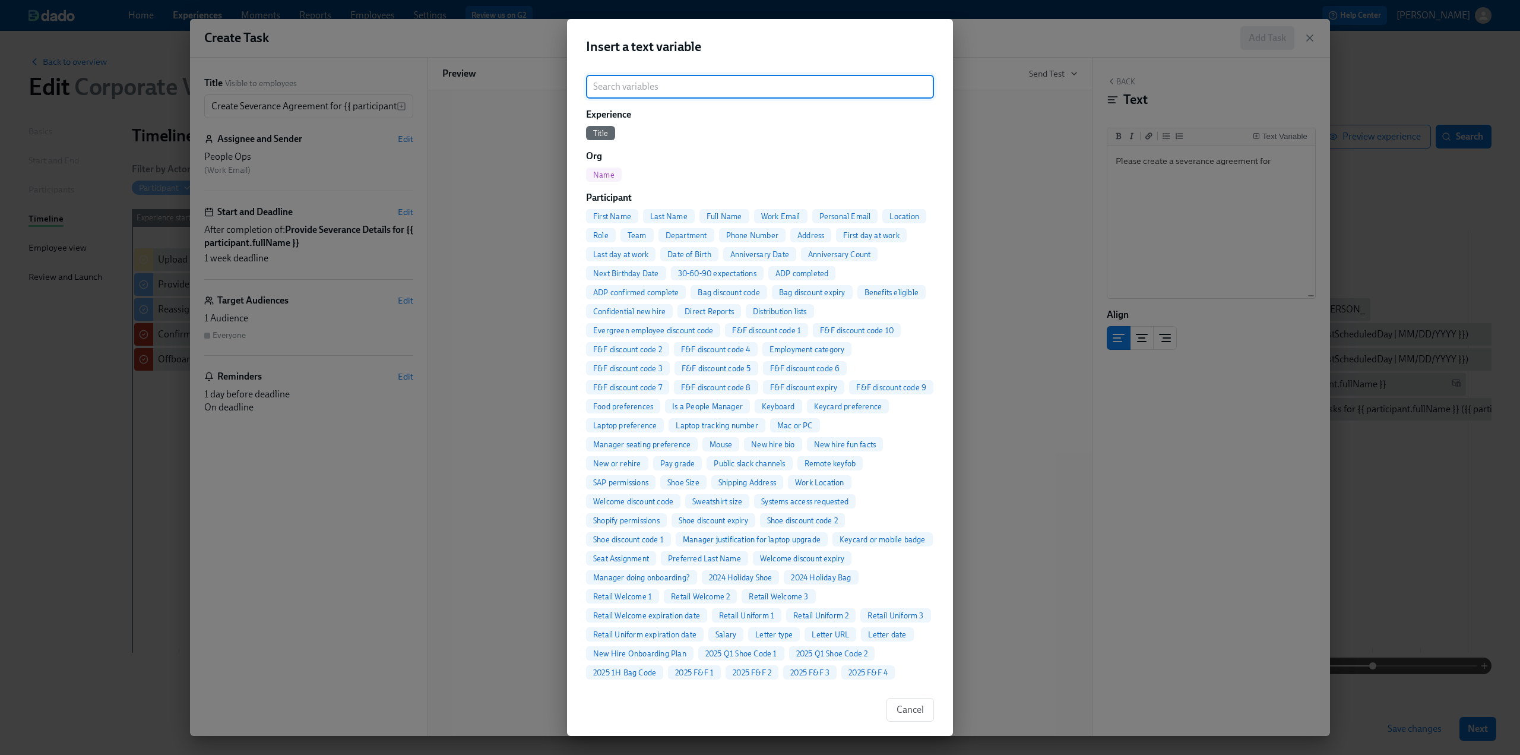
click at [724, 211] on div "Full Name" at bounding box center [725, 216] width 50 height 14
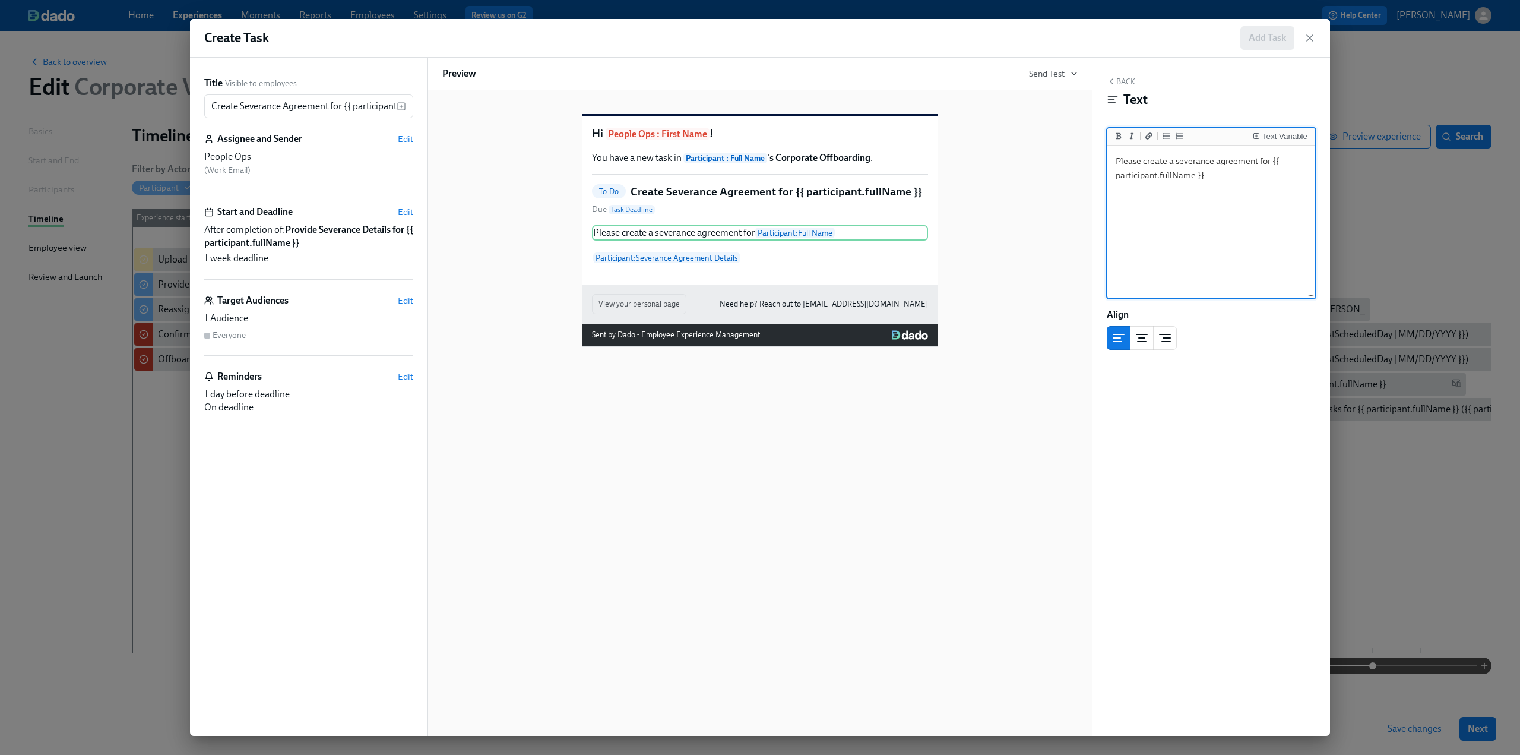
click at [1237, 175] on textarea "Please create a severance agreement for {{ participant.fullName }}" at bounding box center [1211, 222] width 203 height 149
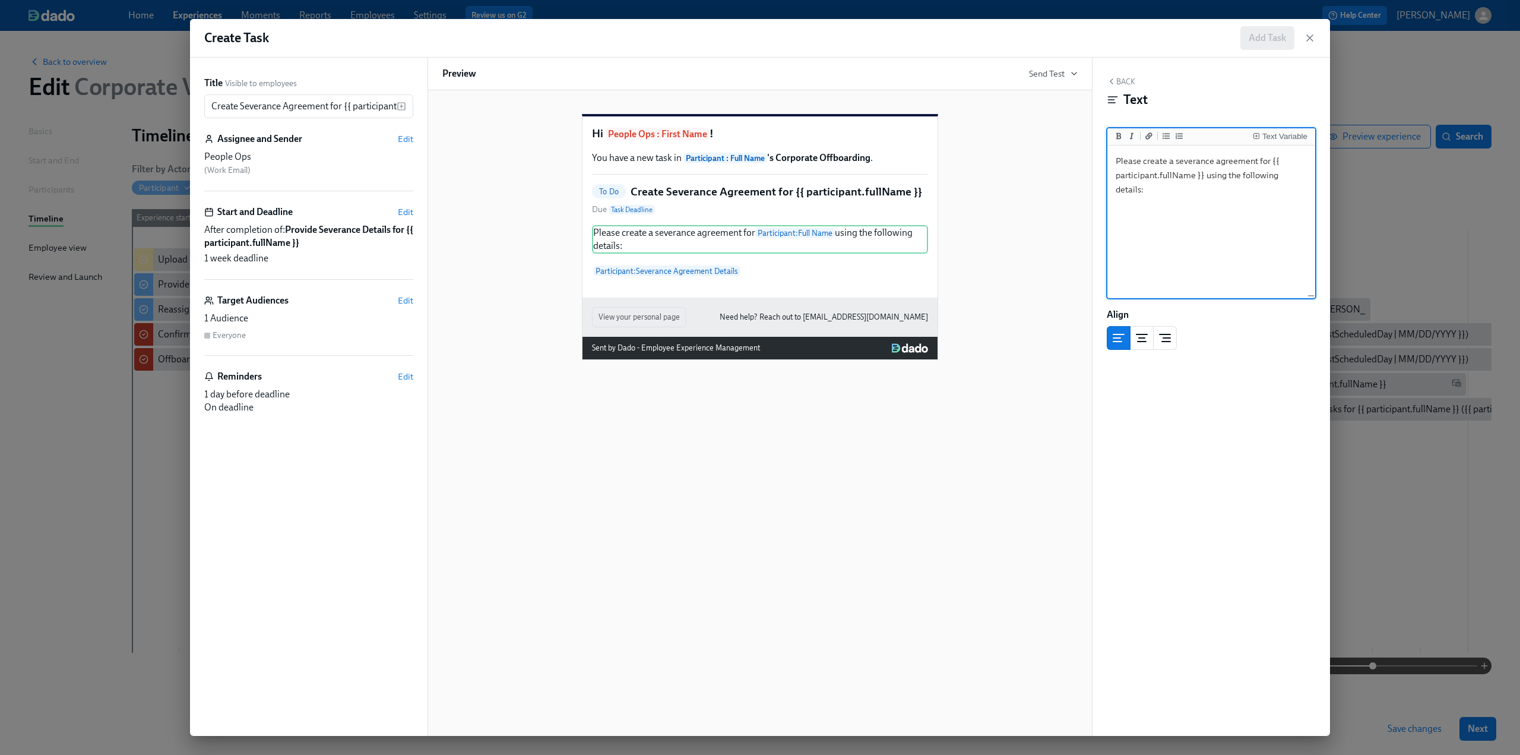
type textarea "Please create a severance agreement for {{ participant.fullName }} using the fo…"
click at [1126, 80] on button "Back" at bounding box center [1121, 82] width 29 height 10
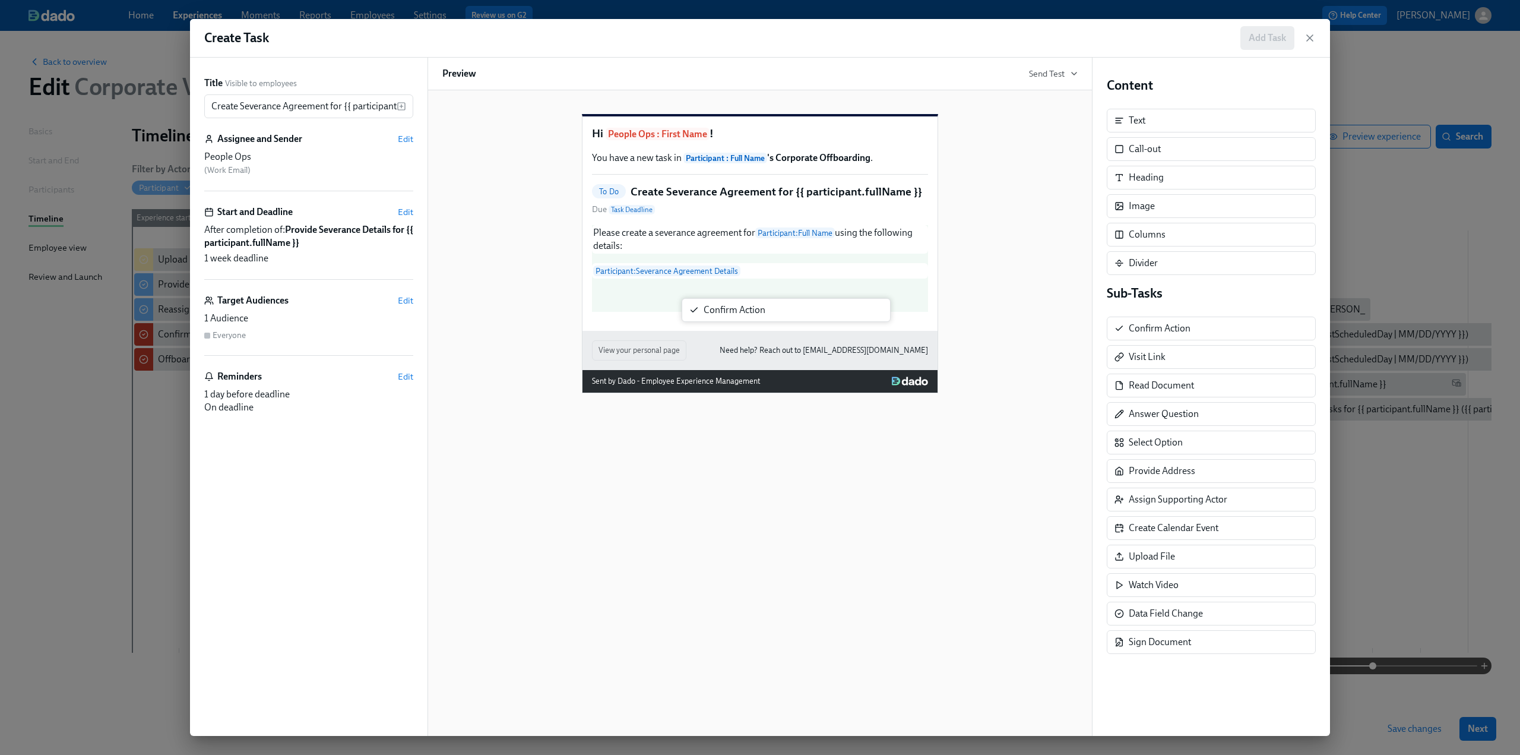
drag, startPoint x: 1188, startPoint y: 327, endPoint x: 756, endPoint y: 313, distance: 432.6
click at [756, 313] on div "Title Visible to employees Create Severance Agreement for {{ participant.fullNa…" at bounding box center [760, 397] width 1140 height 678
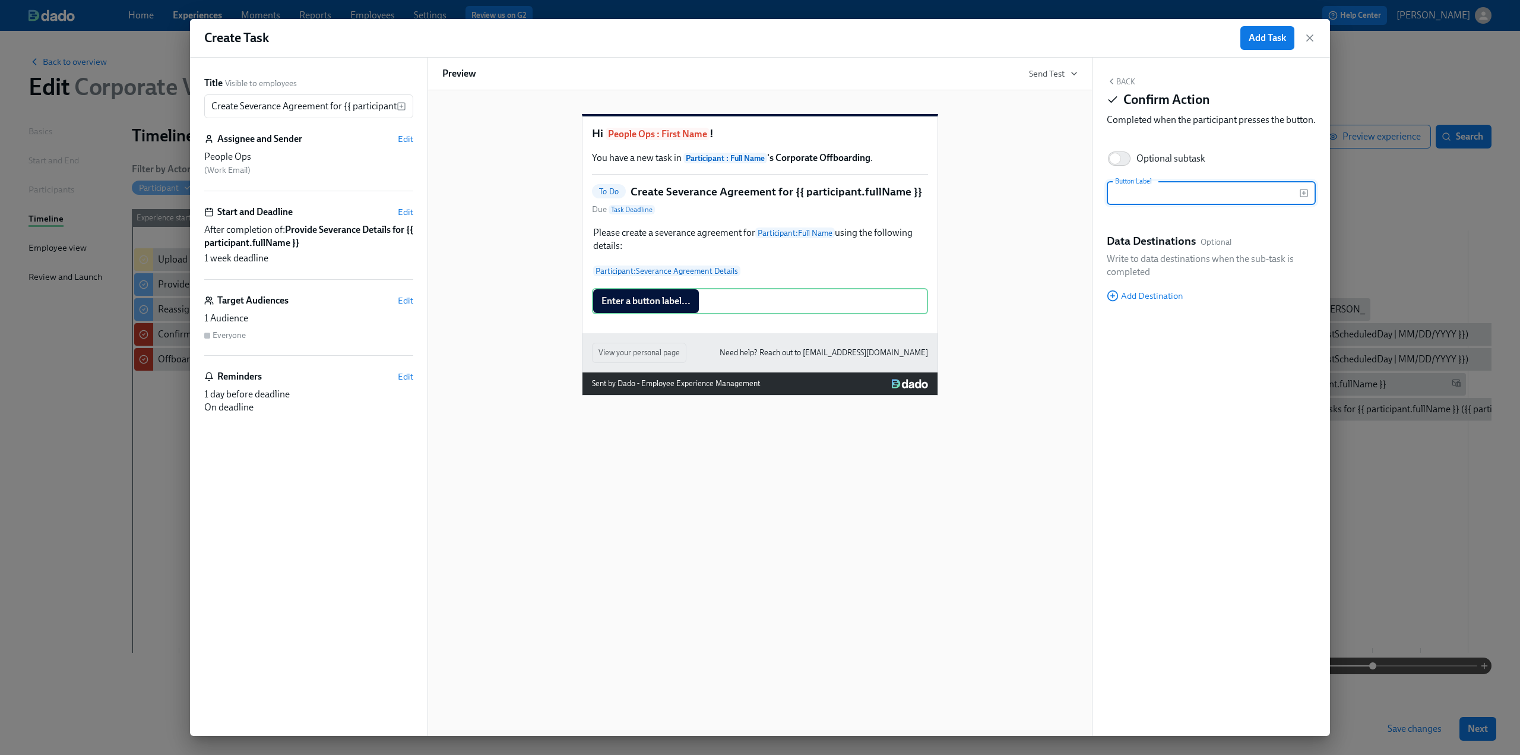
click at [1151, 205] on input "text" at bounding box center [1203, 193] width 192 height 24
click at [1172, 205] on input "Severance" at bounding box center [1203, 193] width 192 height 24
type input "Severance Agreement Created"
drag, startPoint x: 1216, startPoint y: 483, endPoint x: 1210, endPoint y: 432, distance: 51.5
click at [1216, 482] on div "Back Confirm Action Completed when the participant presses the button. Optional…" at bounding box center [1212, 397] width 238 height 678
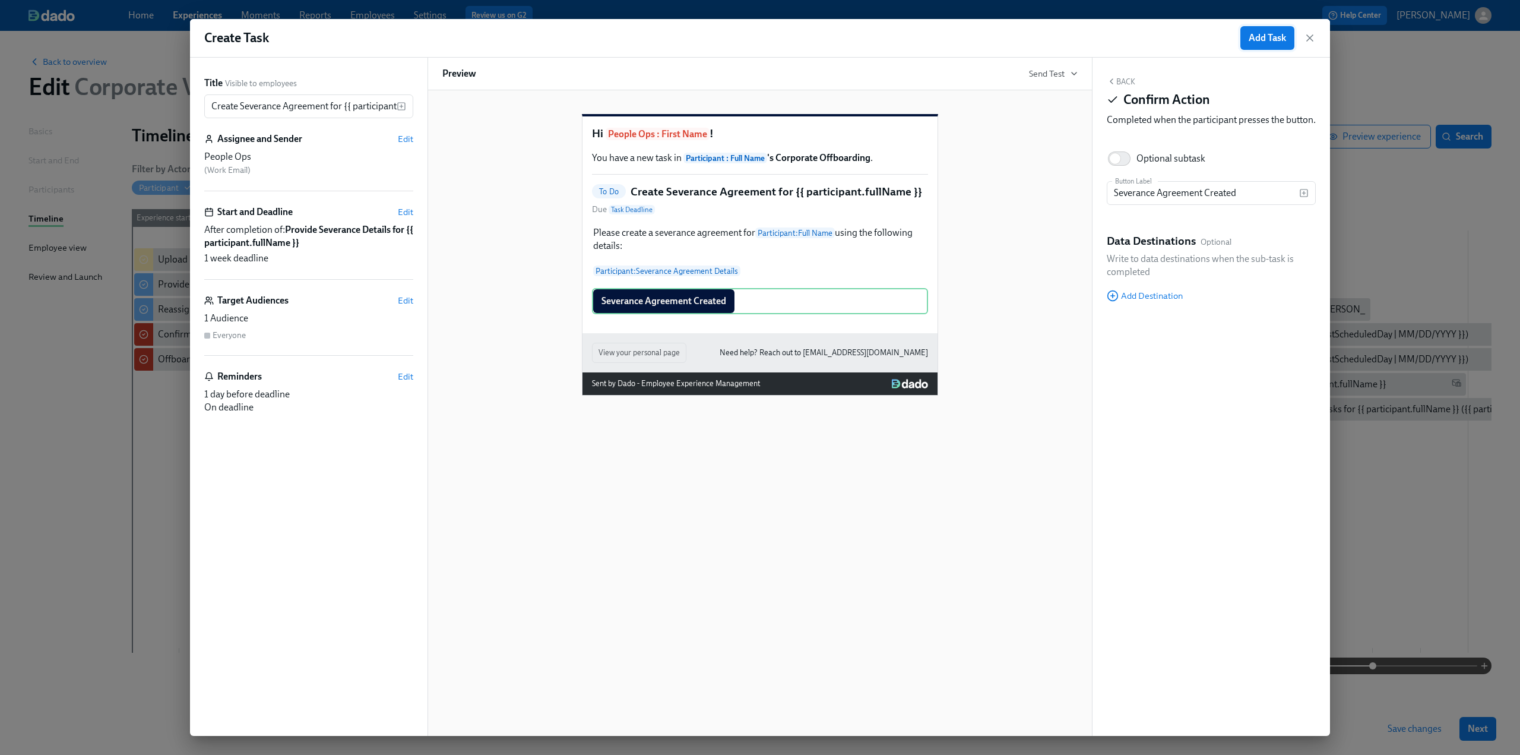
click at [1256, 42] on span "Add Task" at bounding box center [1267, 38] width 37 height 12
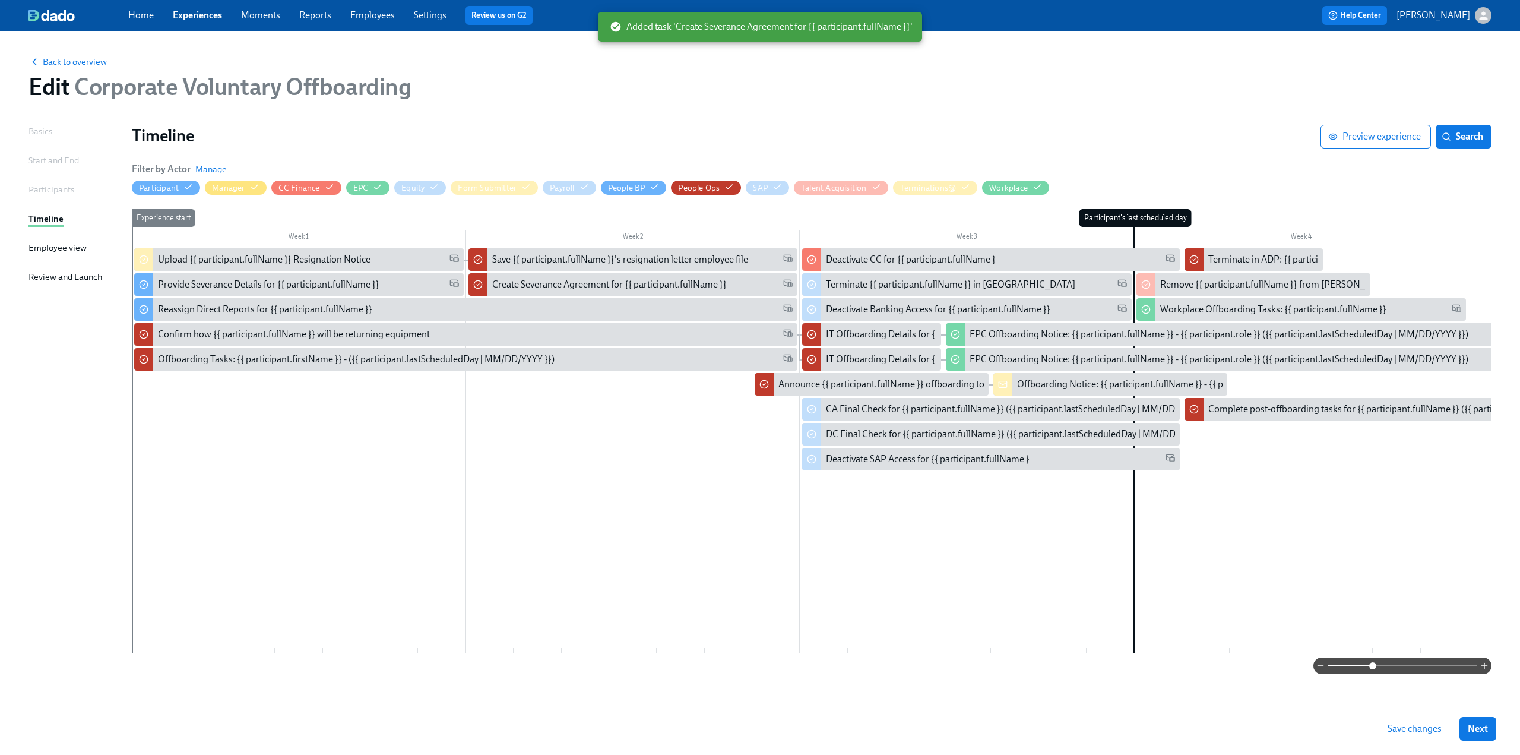
click at [1395, 723] on span "Save changes" at bounding box center [1415, 729] width 54 height 12
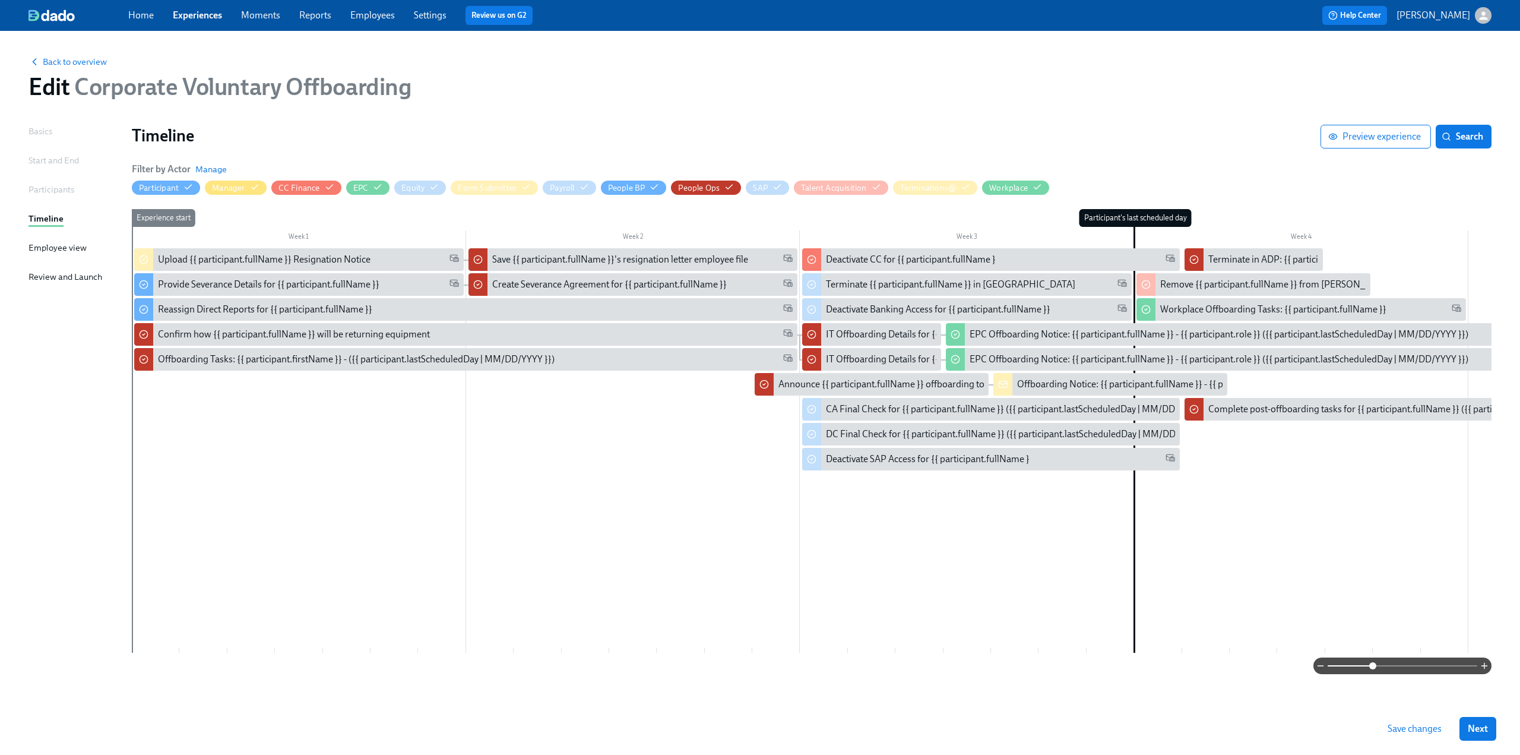
click at [1421, 736] on button "Save changes" at bounding box center [1415, 729] width 71 height 24
click at [84, 62] on span "Back to overview" at bounding box center [68, 62] width 78 height 12
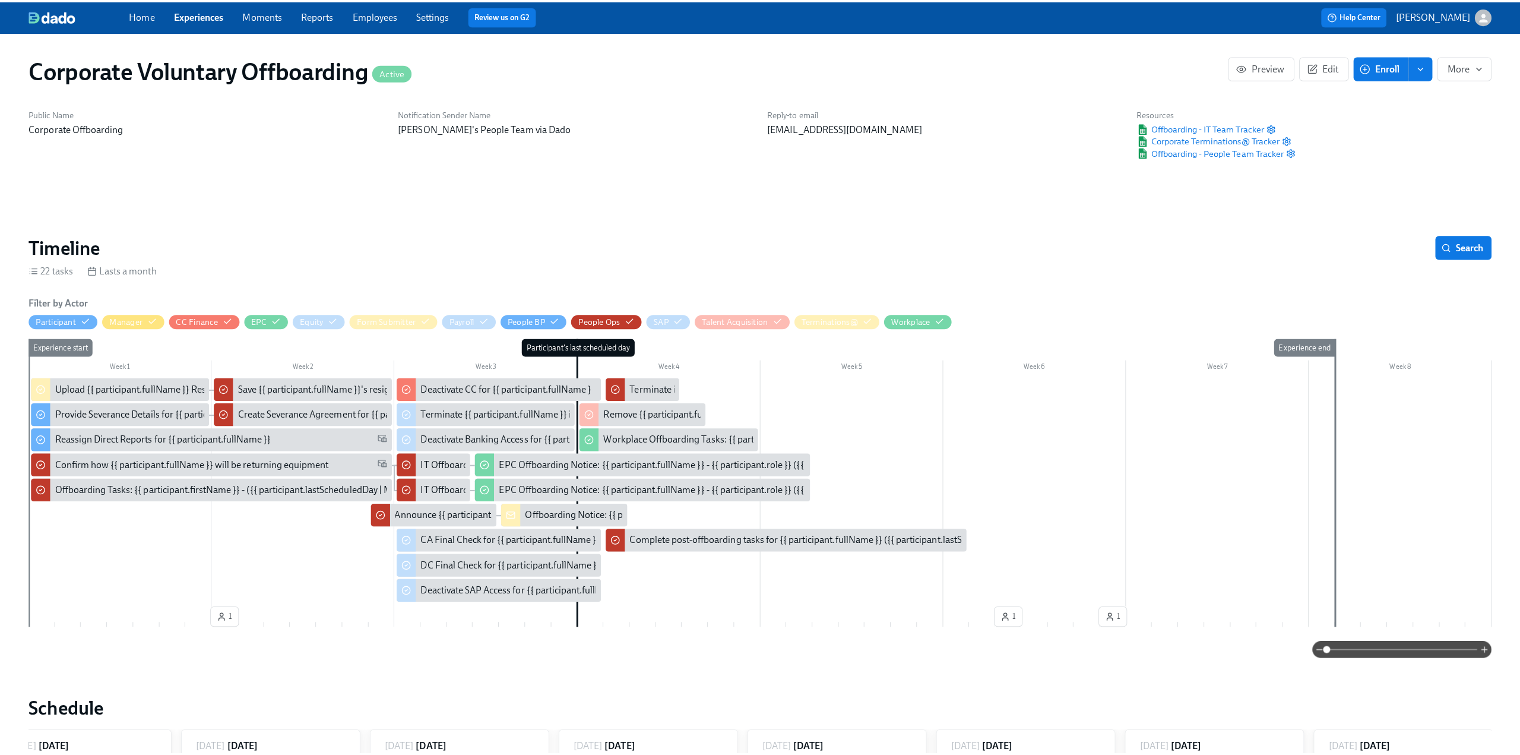
scroll to position [0, 1727]
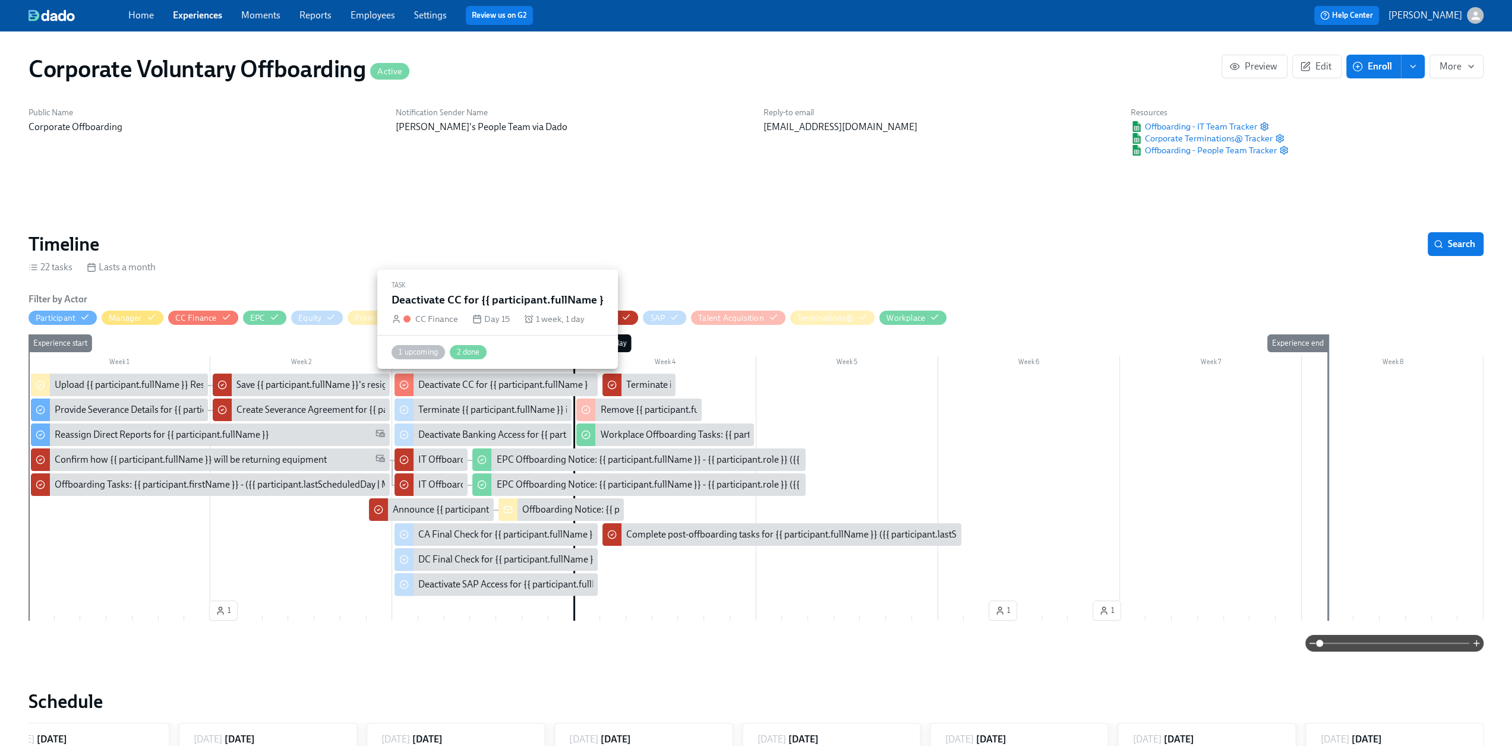
click at [406, 393] on div at bounding box center [403, 385] width 19 height 23
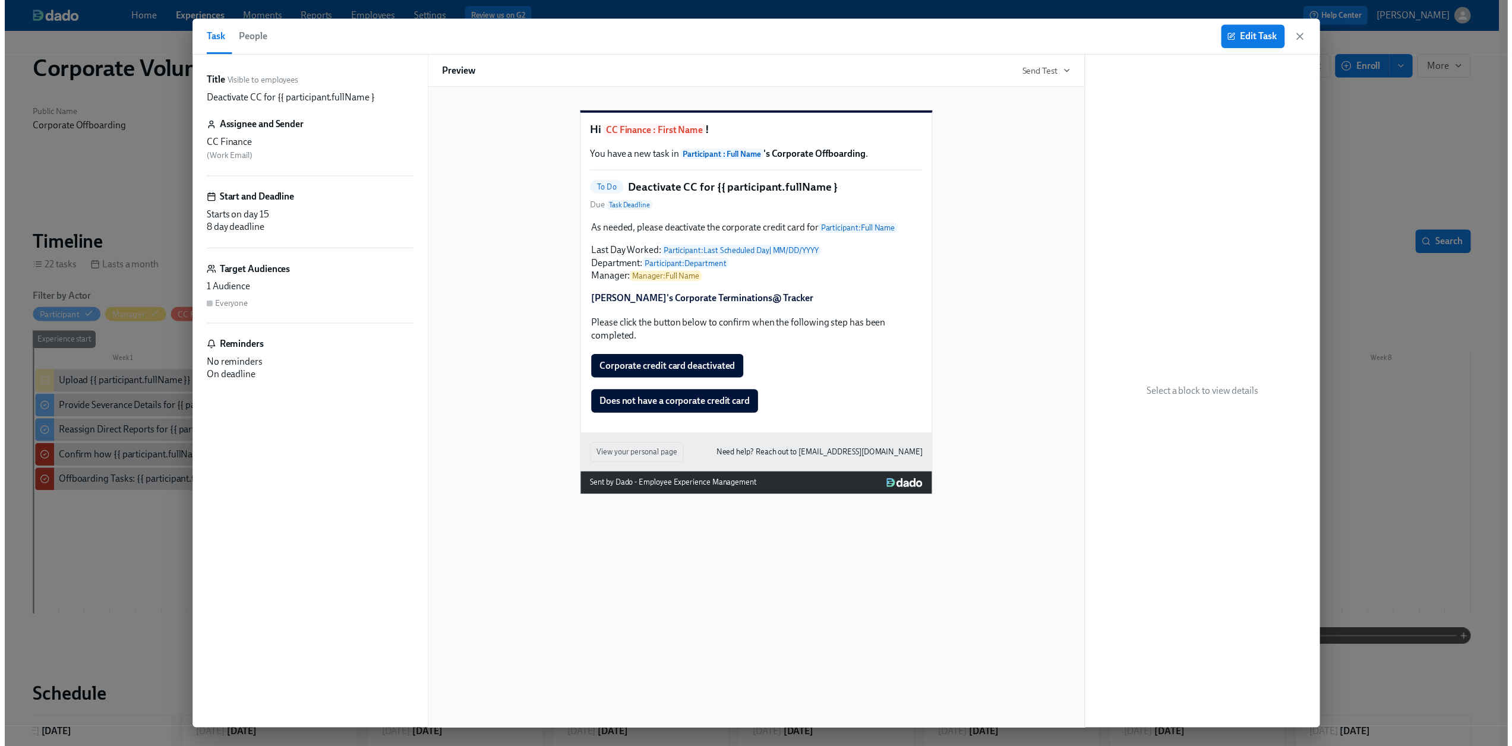
scroll to position [0, 1726]
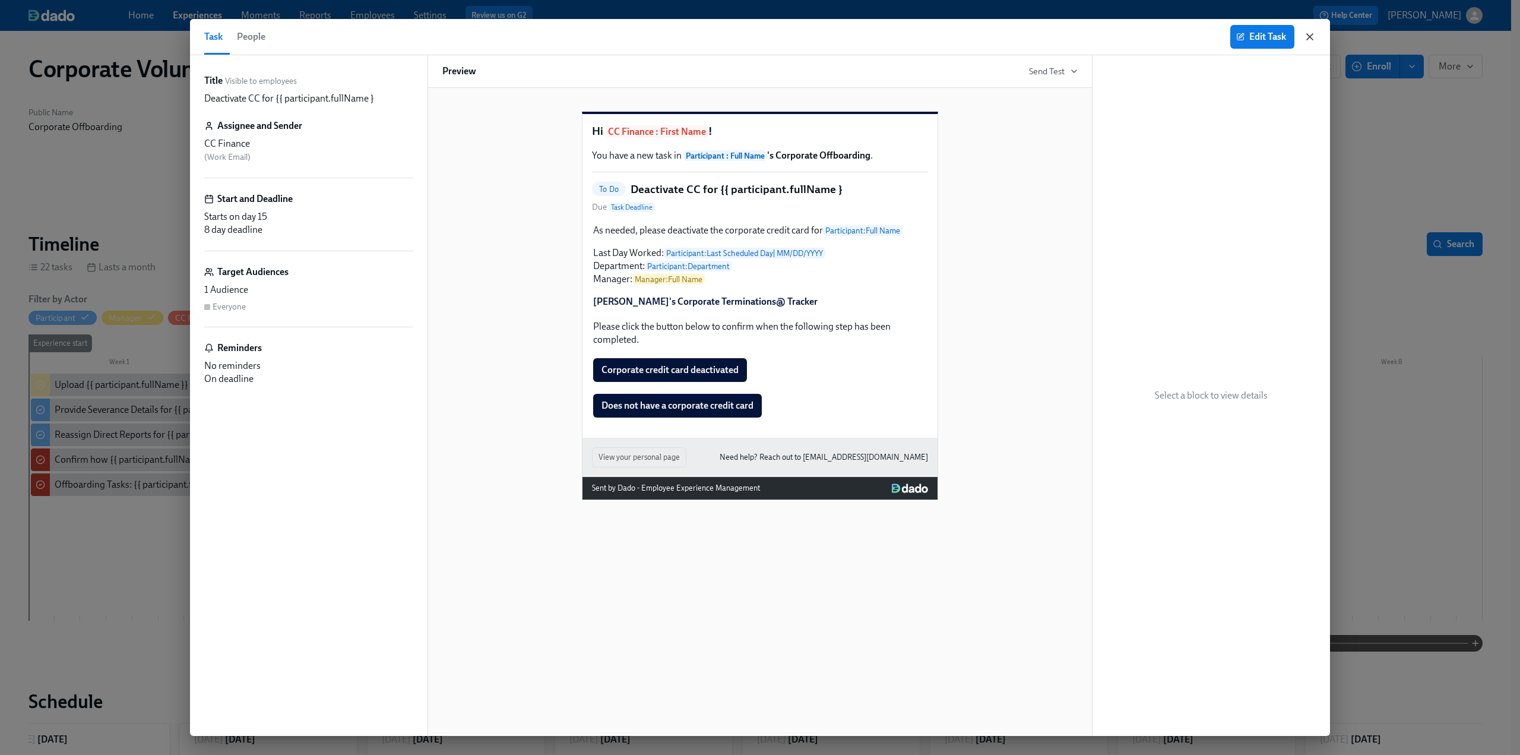
click at [1309, 39] on icon "button" at bounding box center [1310, 37] width 12 height 12
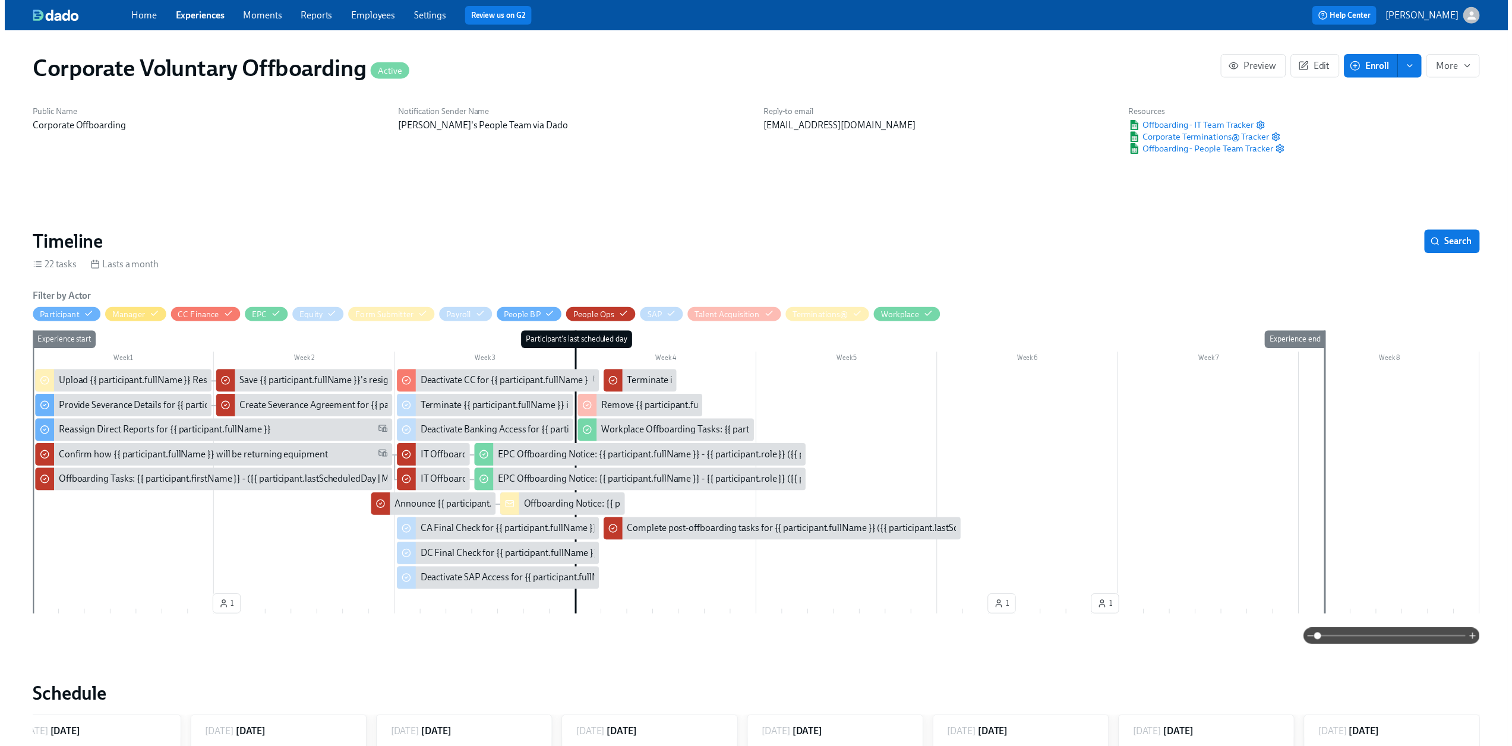
scroll to position [0, 1718]
